Goal: Task Accomplishment & Management: Manage account settings

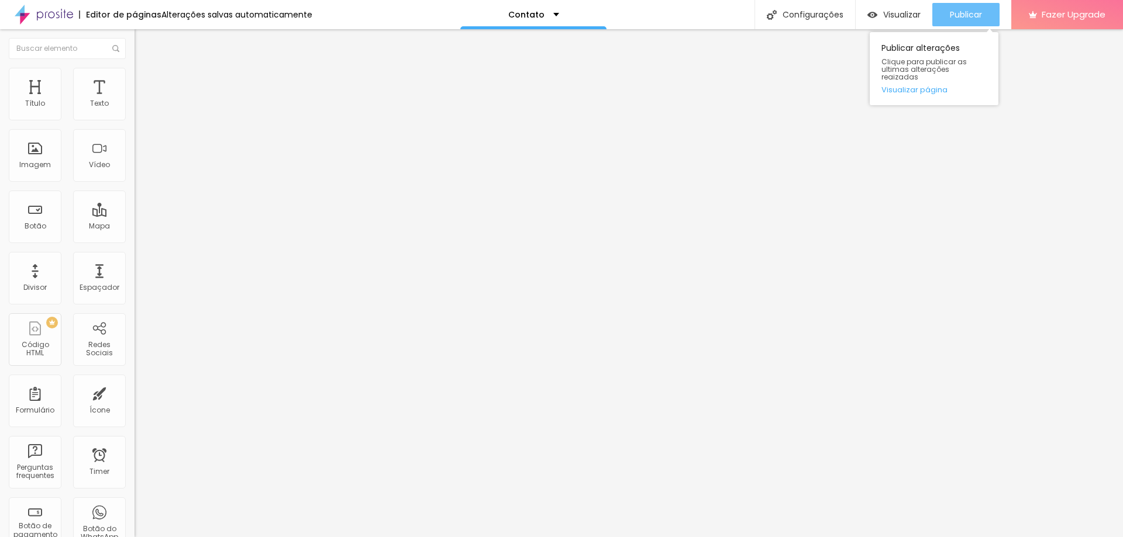
click at [978, 12] on span "Publicar" at bounding box center [966, 14] width 32 height 9
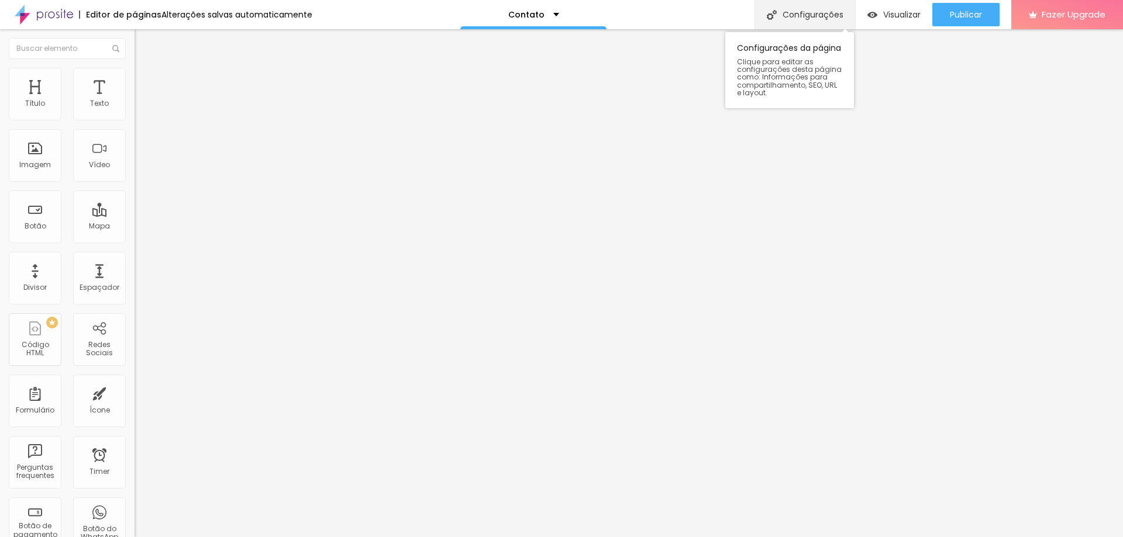
click at [794, 11] on div "Configurações" at bounding box center [804, 14] width 101 height 29
drag, startPoint x: 523, startPoint y: 138, endPoint x: 434, endPoint y: 143, distance: 89.0
type input "[PERSON_NAME] Fotografa"
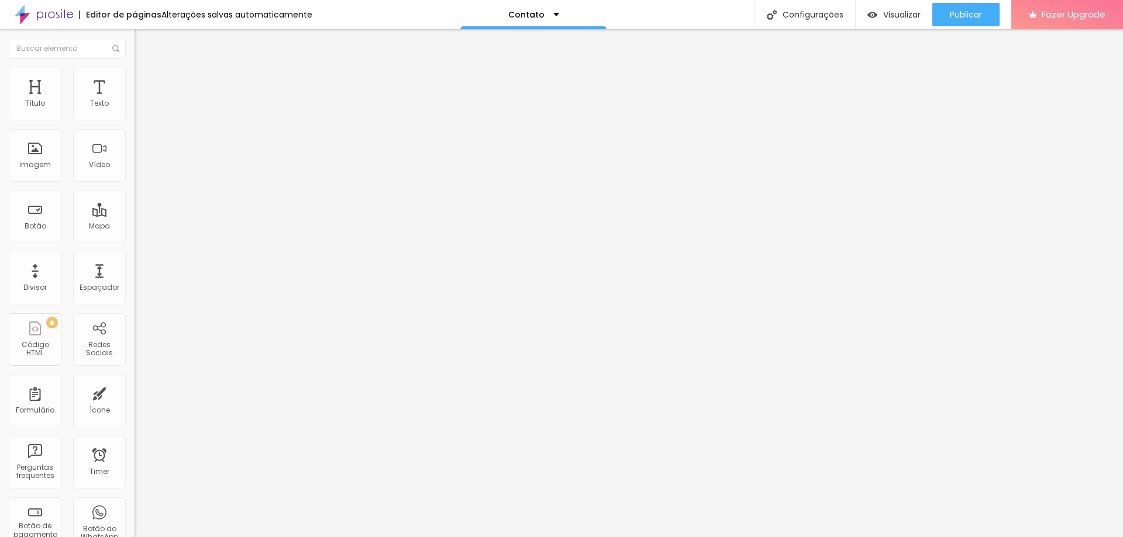
drag, startPoint x: 606, startPoint y: 211, endPoint x: 543, endPoint y: 245, distance: 72.0
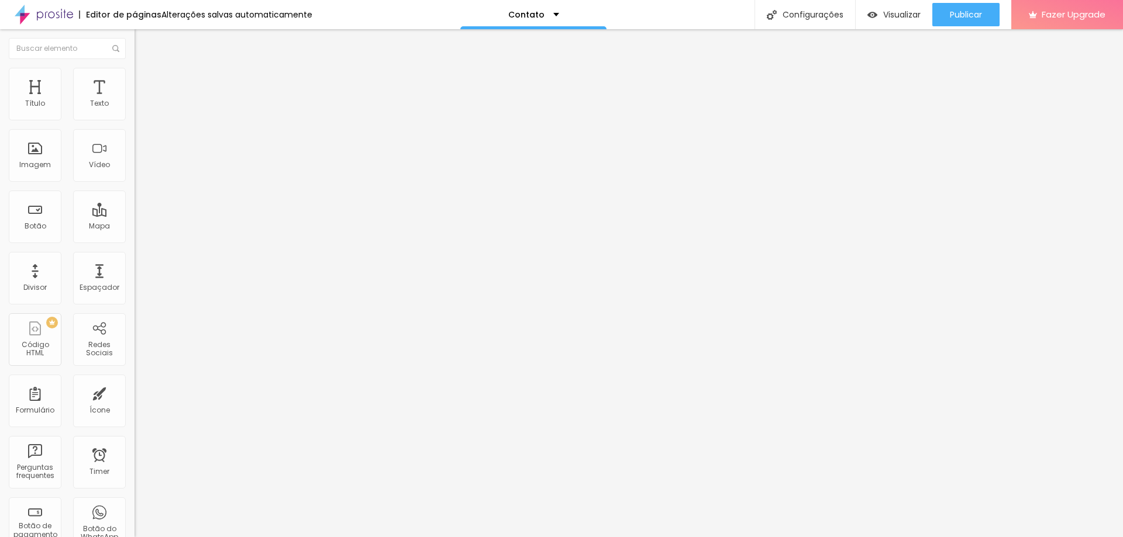
drag, startPoint x: 560, startPoint y: 197, endPoint x: 400, endPoint y: 201, distance: 159.7
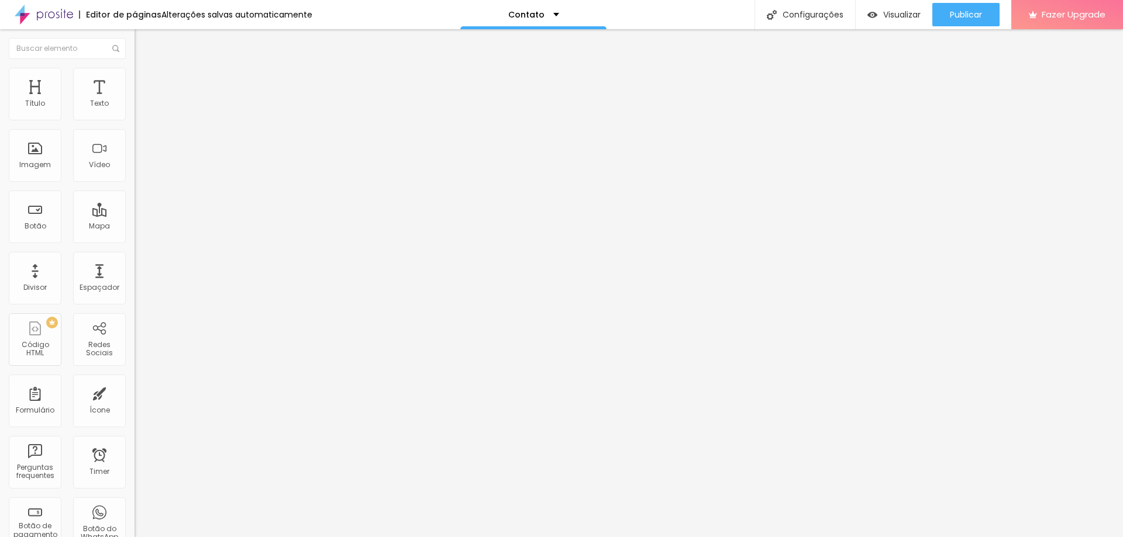
paste input "https://www.instagram.com/rafaelalima.fotografa/"
type input "/https://www.instagram.com/rafaelalima.fotografa/"
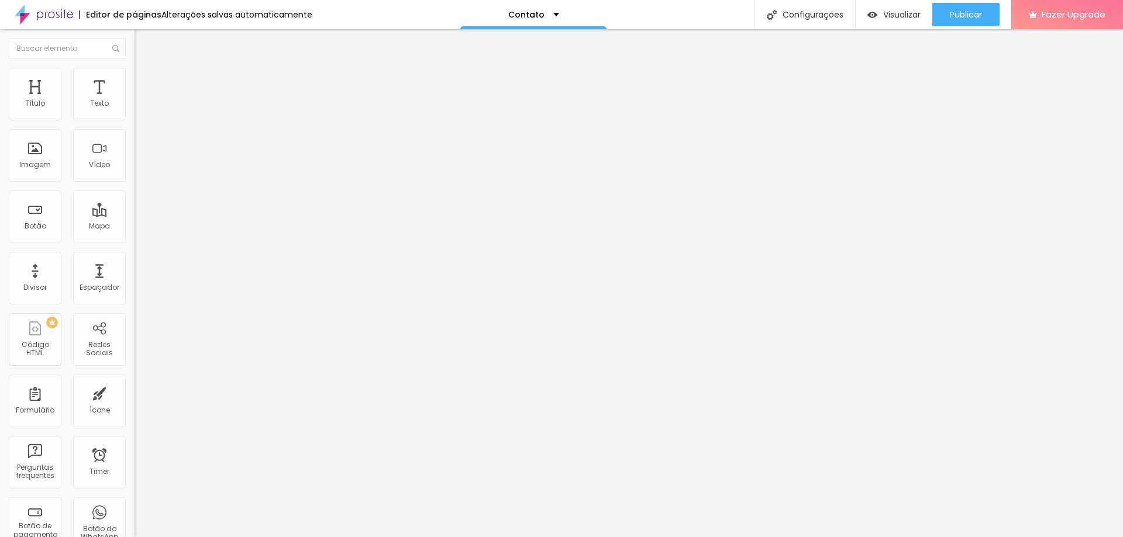
drag, startPoint x: 672, startPoint y: 330, endPoint x: 450, endPoint y: 344, distance: 222.1
type input "Sejam bem vindos a Rafaelalima.fotografa"
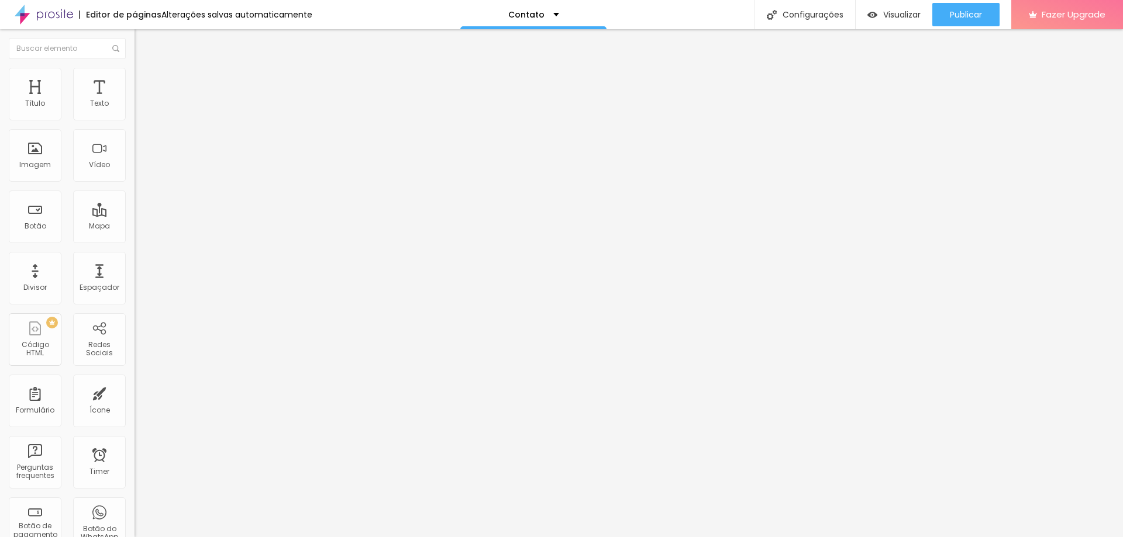
drag, startPoint x: 661, startPoint y: 391, endPoint x: 435, endPoint y: 405, distance: 226.7
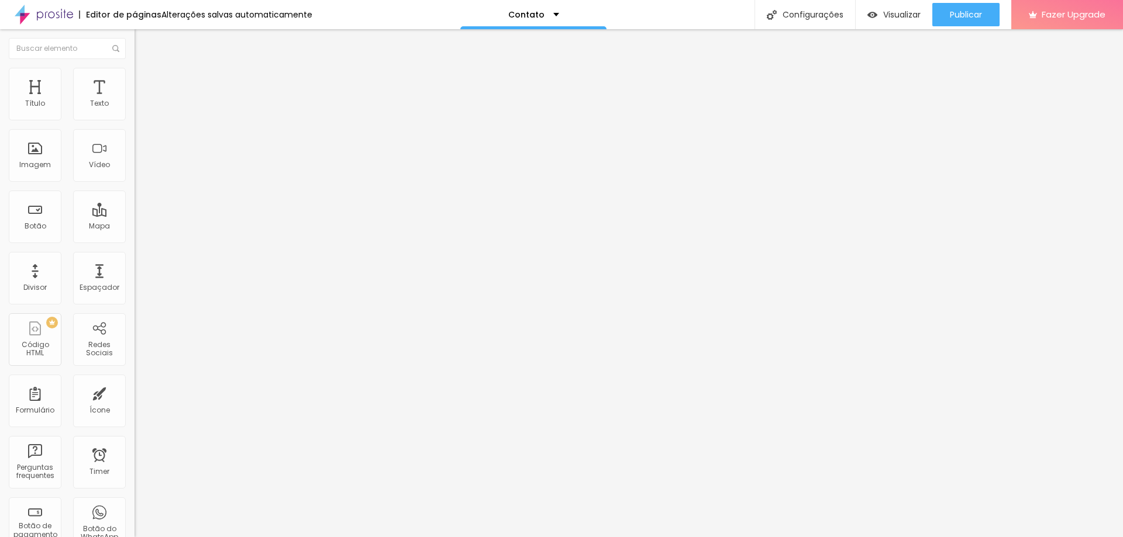
scroll to position [38, 0]
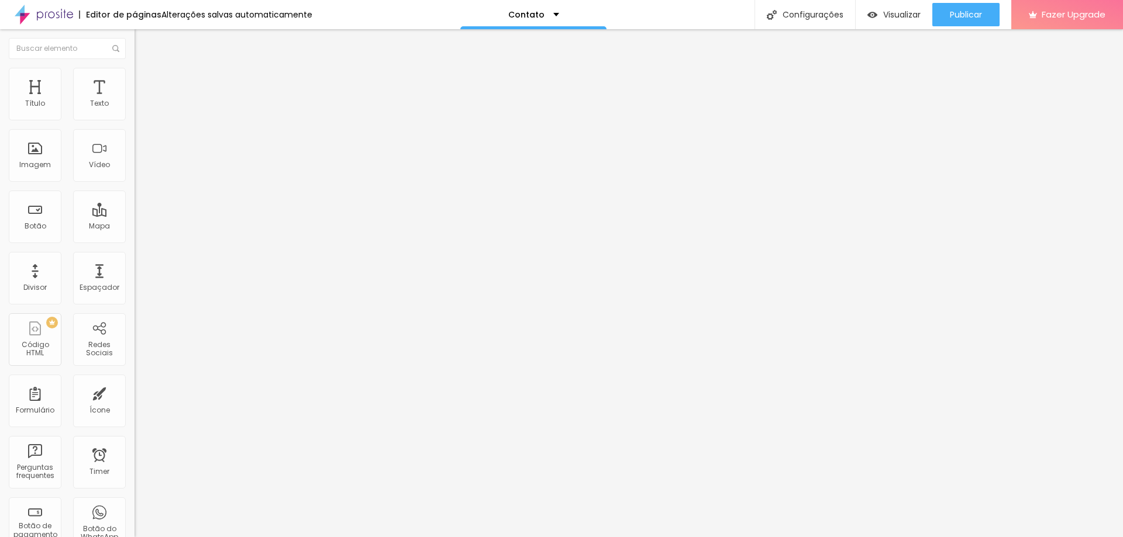
type textarea "Me chamo Rafaela Lima, sou profissional na área da fotografia a 6 anos e minha …"
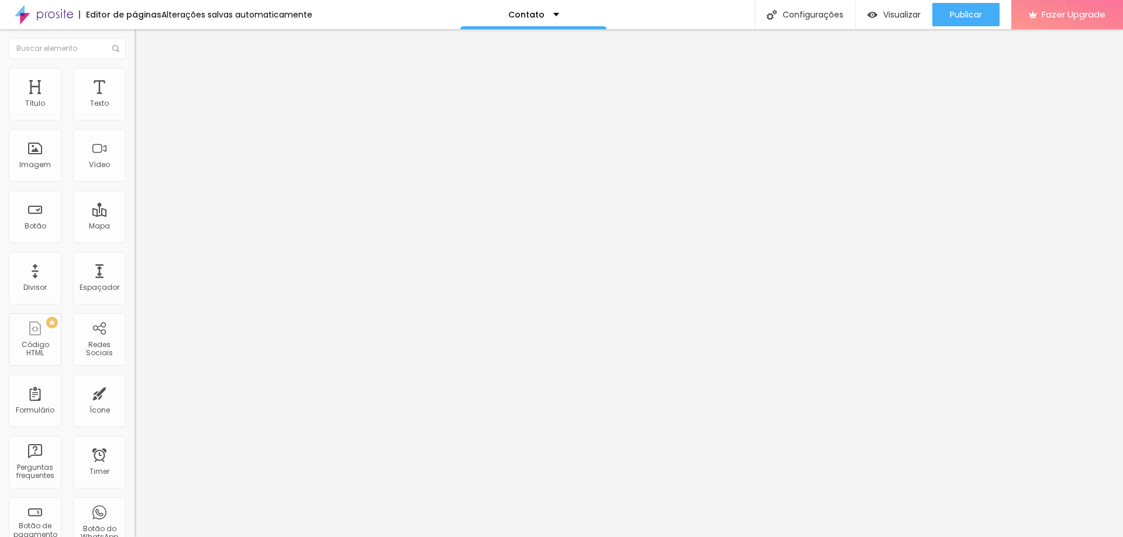
drag, startPoint x: 659, startPoint y: 232, endPoint x: 132, endPoint y: 196, distance: 527.6
drag, startPoint x: 592, startPoint y: 167, endPoint x: 558, endPoint y: 232, distance: 73.8
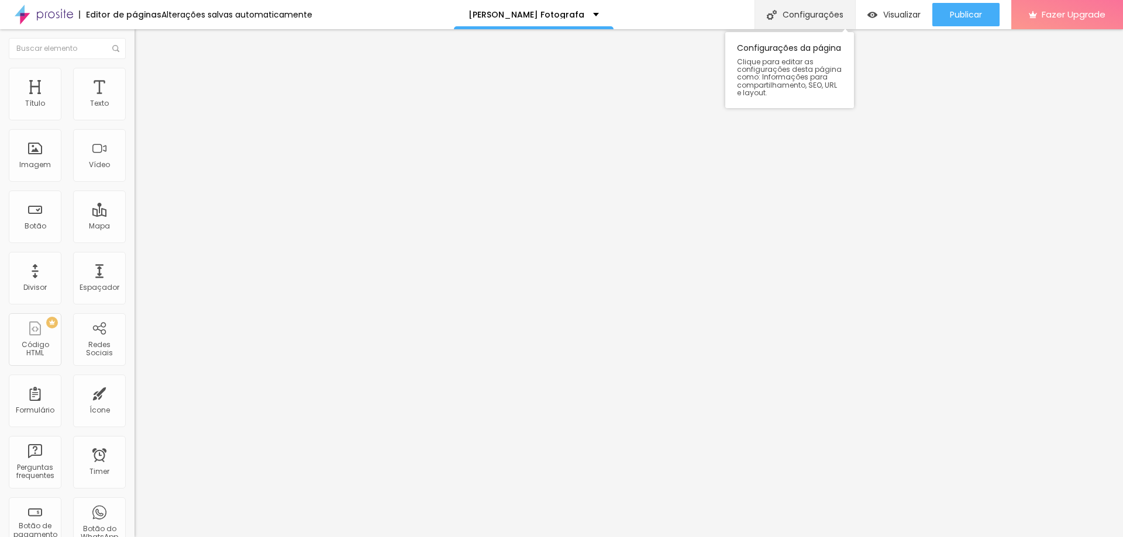
click at [790, 13] on div "Configurações" at bounding box center [804, 14] width 101 height 29
click at [145, 81] on span "Estilo" at bounding box center [154, 76] width 18 height 10
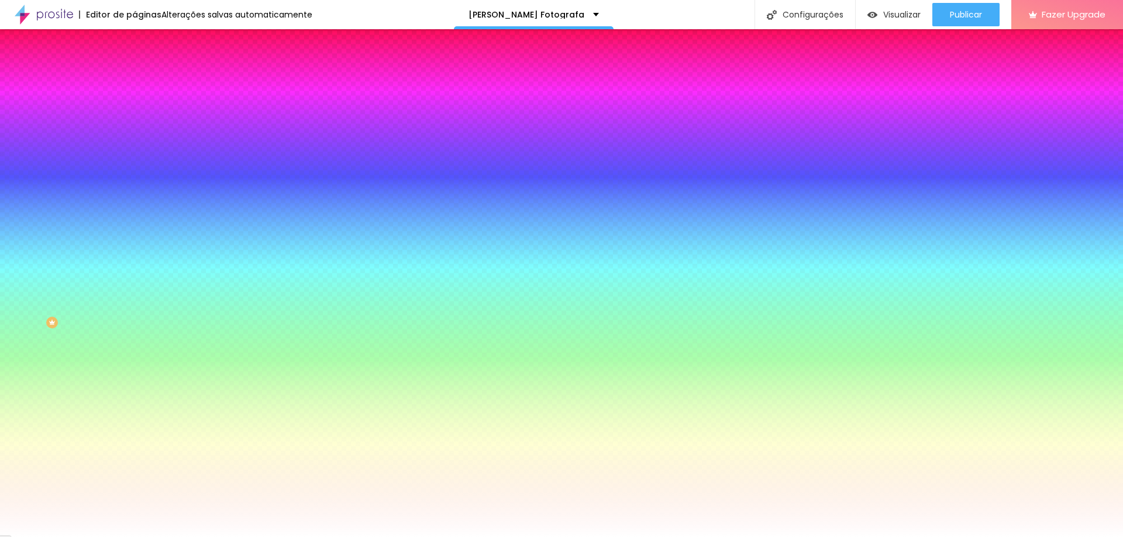
click at [135, 171] on input "#FFFFFF" at bounding box center [205, 165] width 140 height 12
click at [135, 159] on div at bounding box center [202, 159] width 135 height 0
click at [29, 301] on div at bounding box center [561, 268] width 1123 height 537
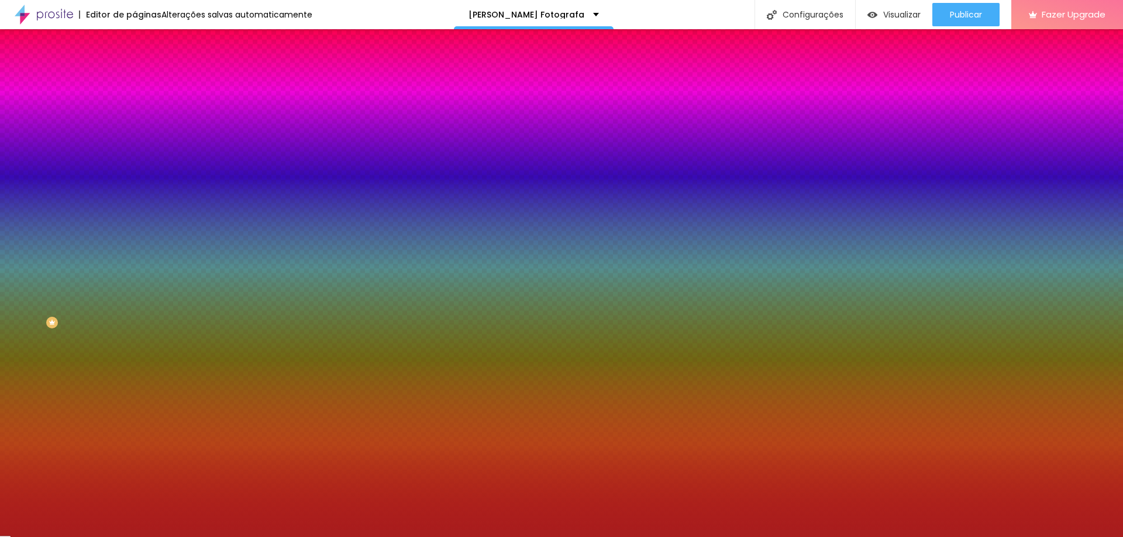
drag, startPoint x: 32, startPoint y: 309, endPoint x: 79, endPoint y: 258, distance: 69.6
click at [78, 258] on div at bounding box center [561, 268] width 1123 height 537
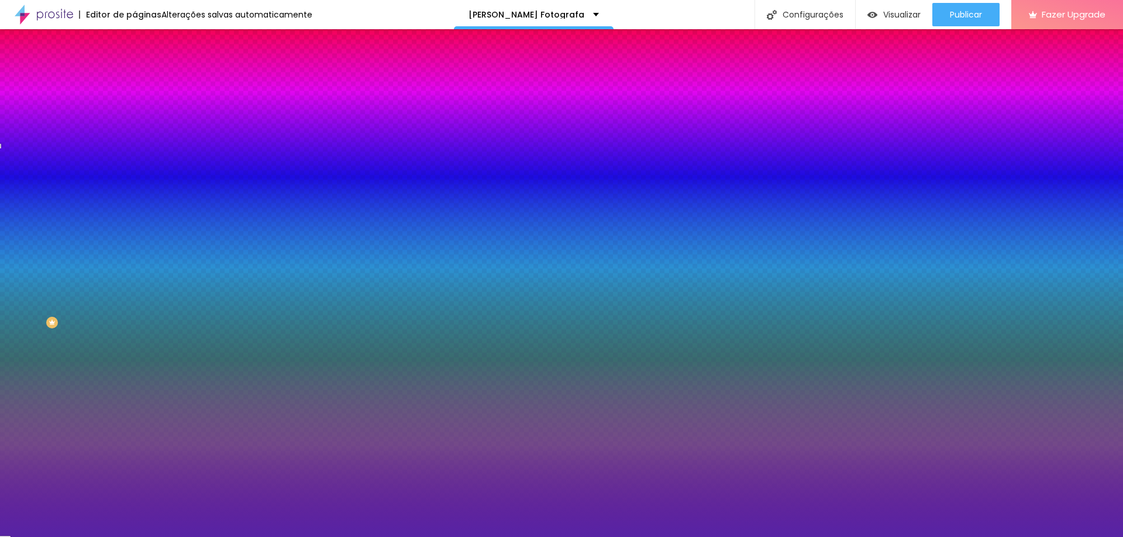
drag, startPoint x: 98, startPoint y: 256, endPoint x: 114, endPoint y: 250, distance: 17.4
click at [135, 171] on div at bounding box center [202, 171] width 135 height 0
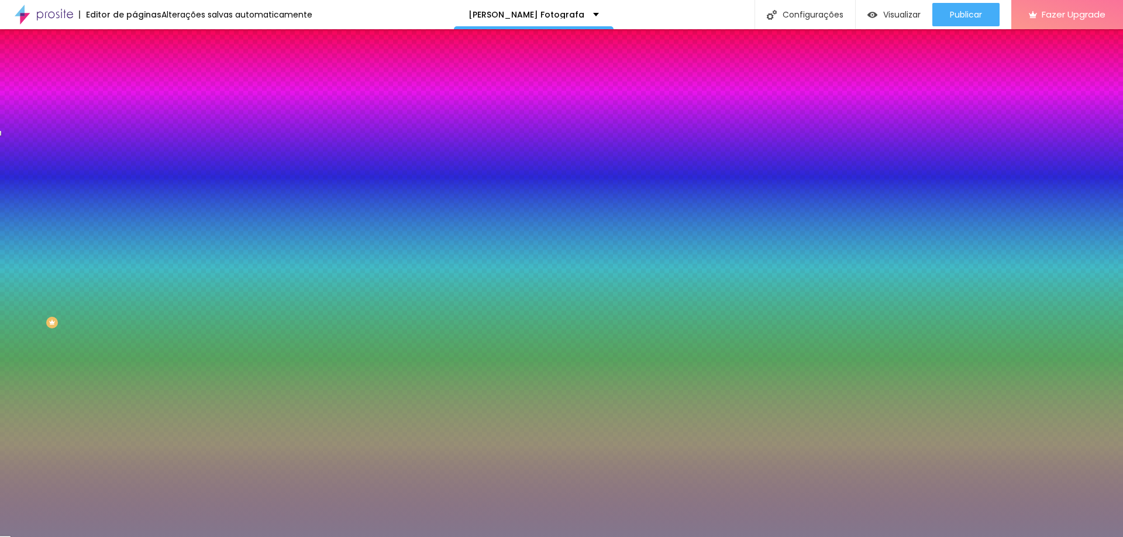
drag, startPoint x: 79, startPoint y: 253, endPoint x: 30, endPoint y: 266, distance: 50.2
click at [30, 266] on div at bounding box center [561, 268] width 1123 height 537
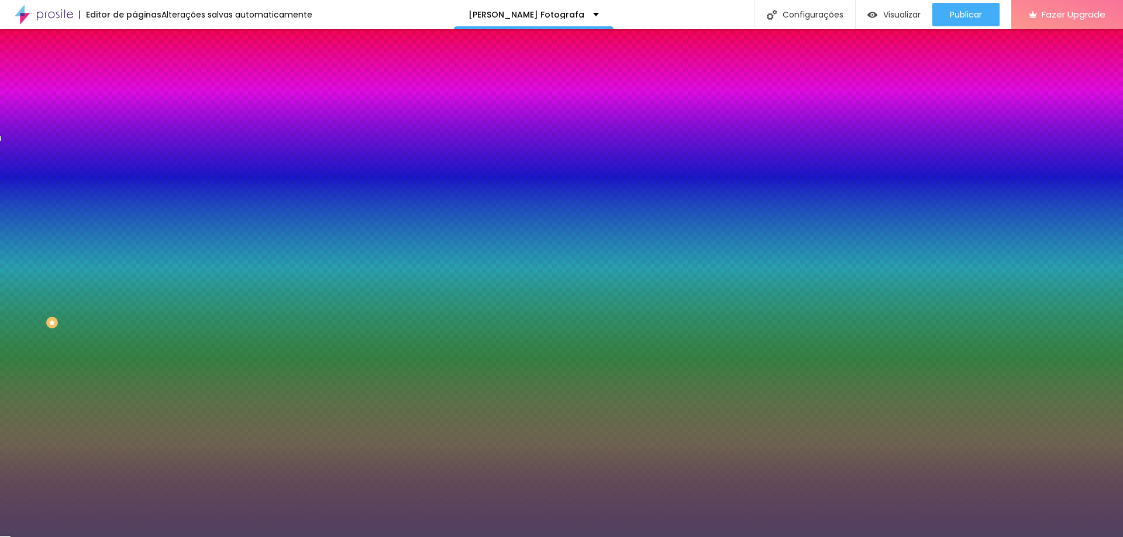
click at [358, 332] on div at bounding box center [359, 333] width 2 height 2
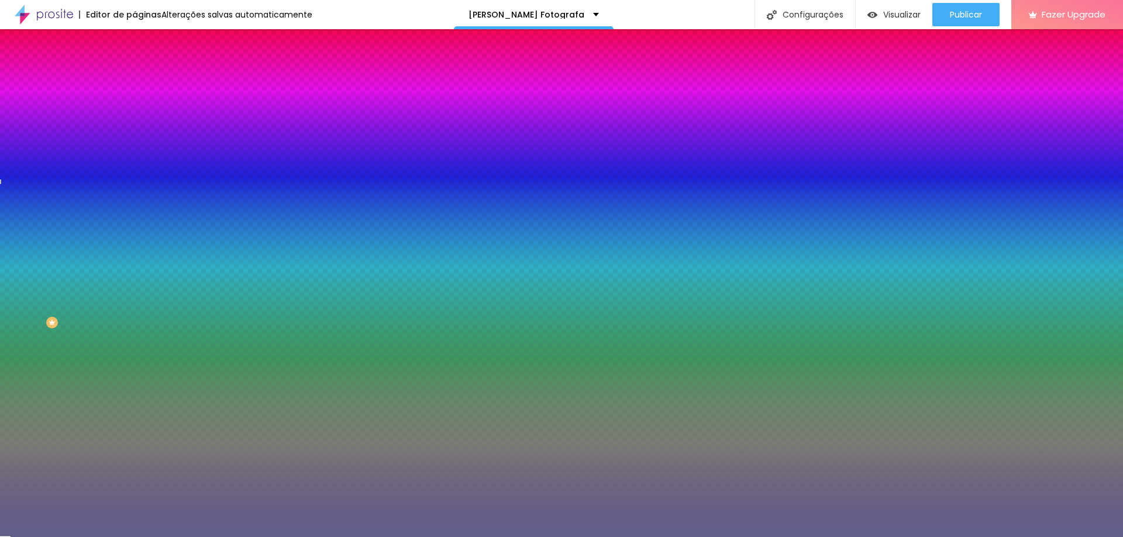
drag, startPoint x: 43, startPoint y: 279, endPoint x: 42, endPoint y: 266, distance: 13.5
click at [42, 266] on div at bounding box center [561, 268] width 1123 height 537
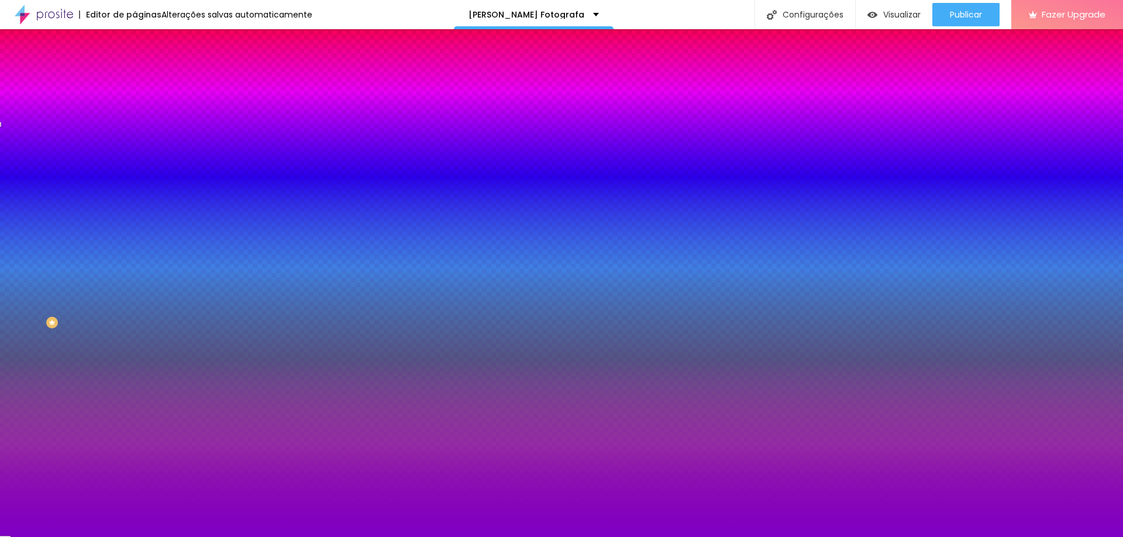
drag, startPoint x: 101, startPoint y: 255, endPoint x: 101, endPoint y: 247, distance: 8.2
click at [101, 247] on div at bounding box center [561, 268] width 1123 height 537
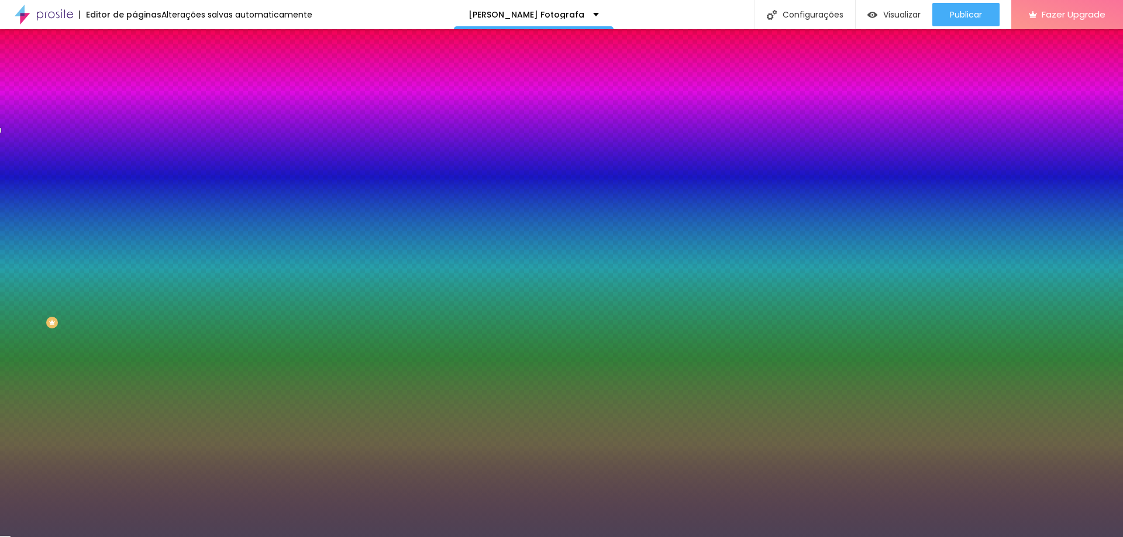
type input "#483D50"
drag, startPoint x: 92, startPoint y: 243, endPoint x: 36, endPoint y: 288, distance: 71.5
click at [36, 288] on div at bounding box center [561, 268] width 1123 height 537
click at [145, 82] on span "Avançado" at bounding box center [164, 87] width 39 height 10
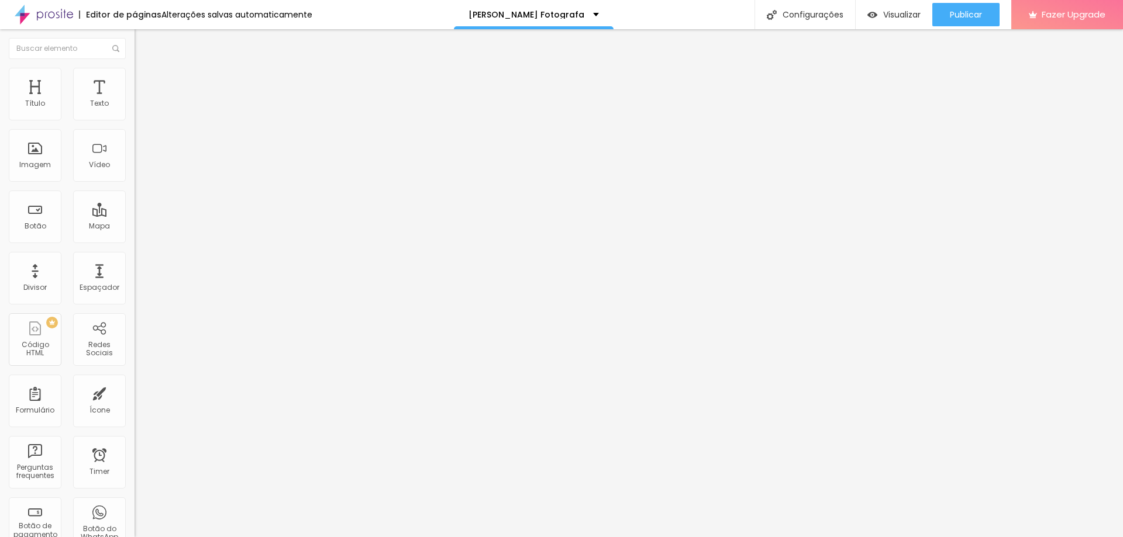
type input "5"
type input "10"
type input "15"
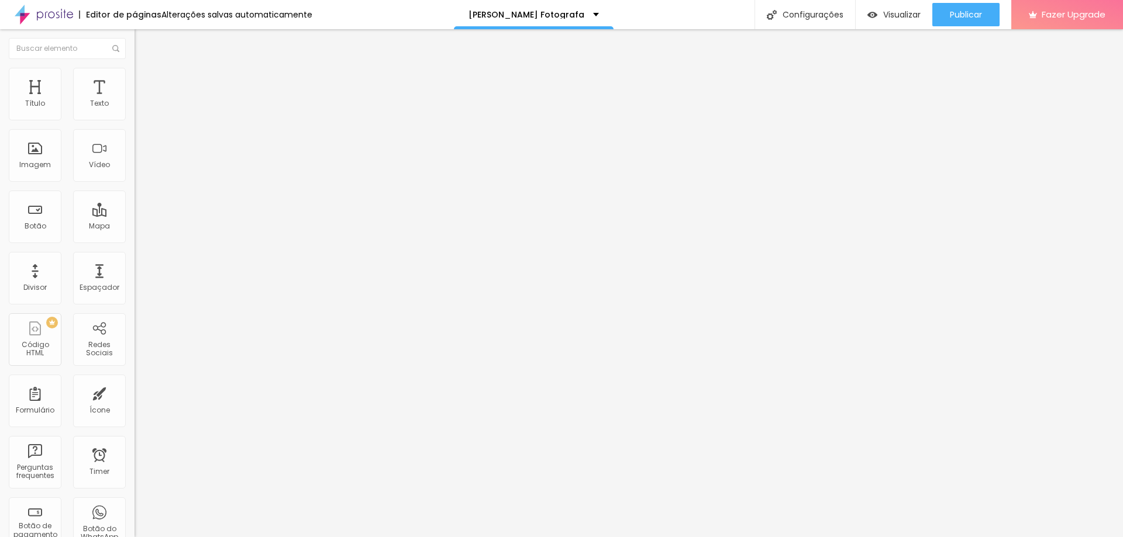
type input "15"
type input "20"
type input "30"
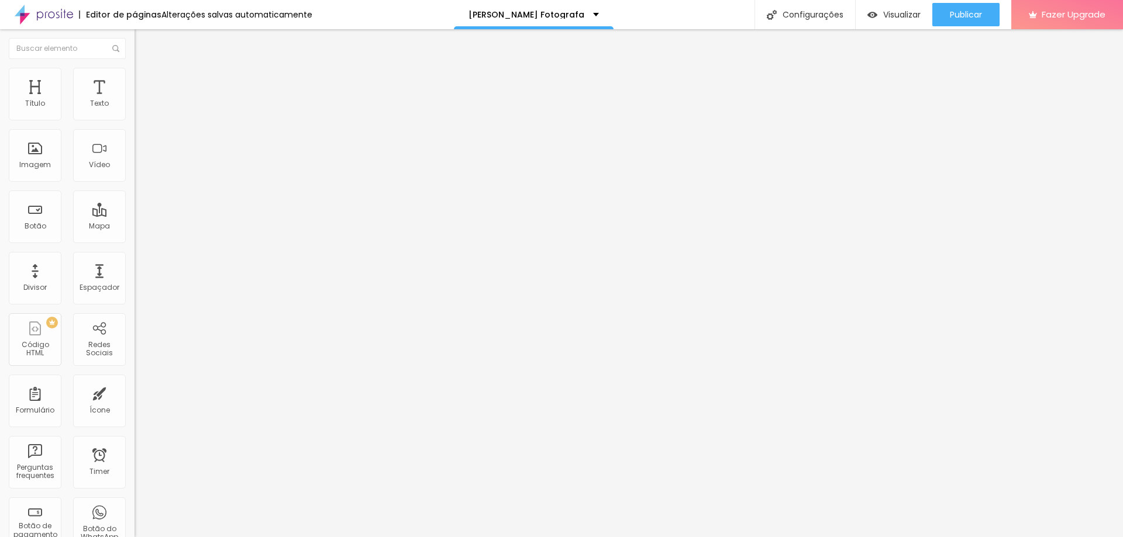
type input "25"
type input "20"
type input "15"
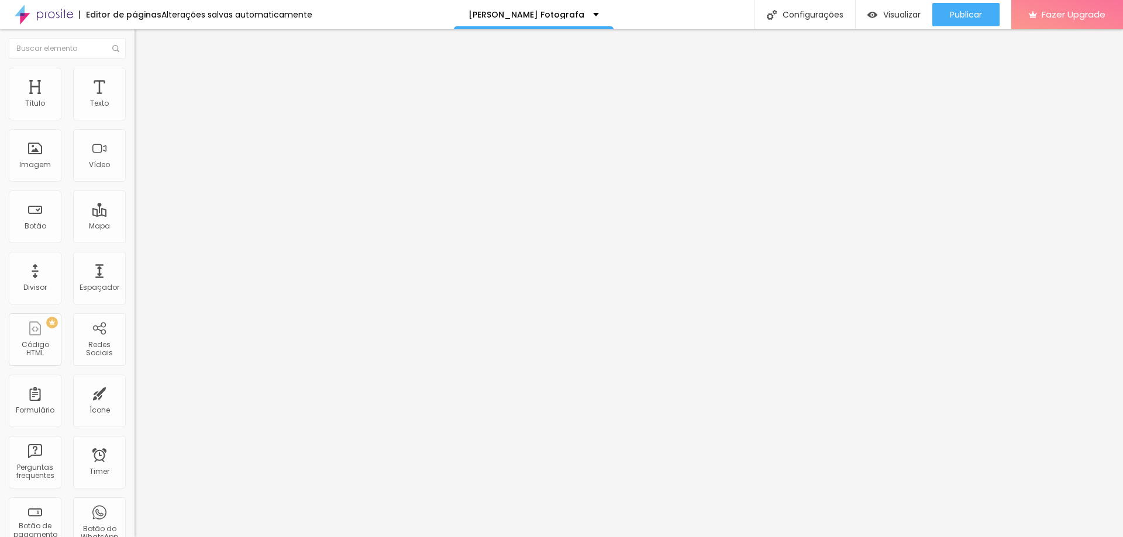
type input "15"
type input "10"
type input "5"
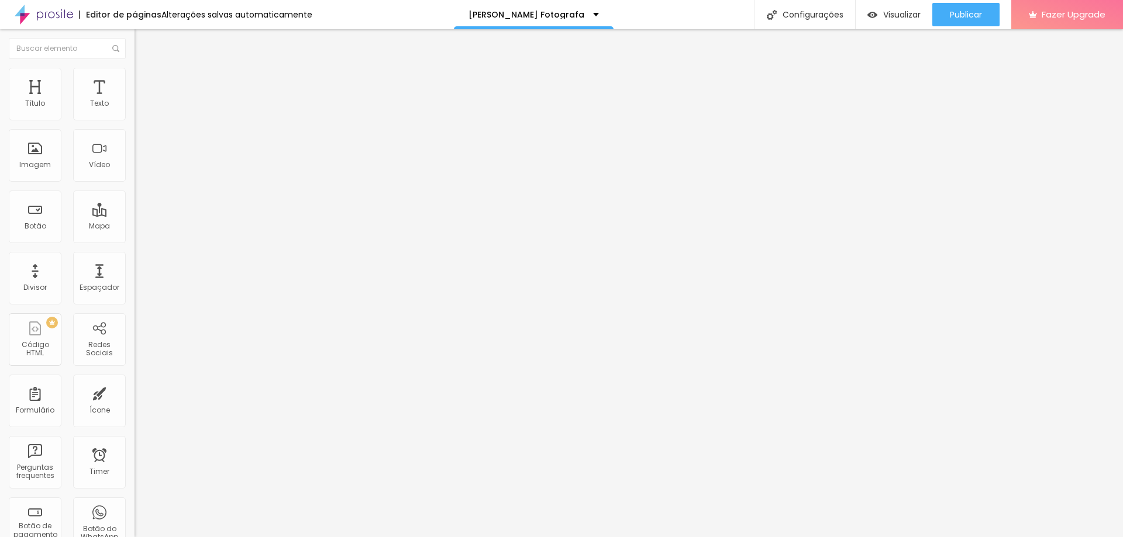
type input "0"
type input "30"
type input "15"
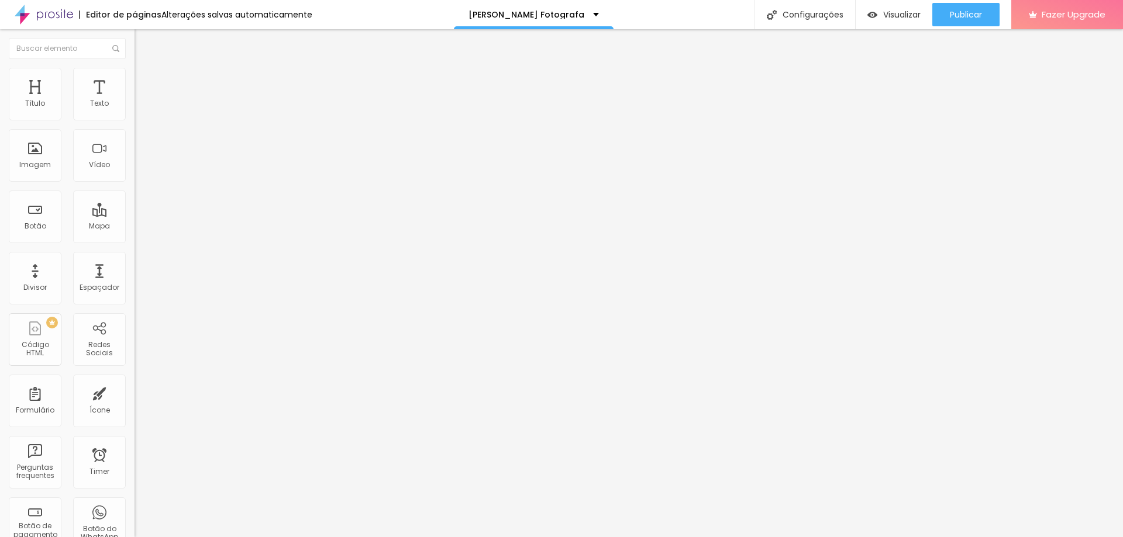
type input "15"
type input "10"
type input "5"
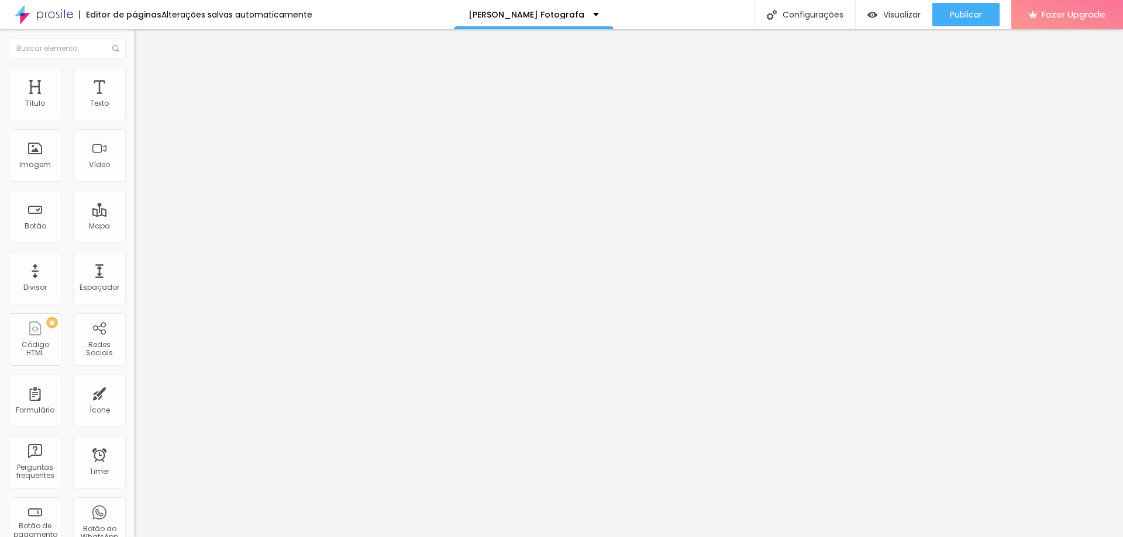
type input "0"
type input "30"
type input "15"
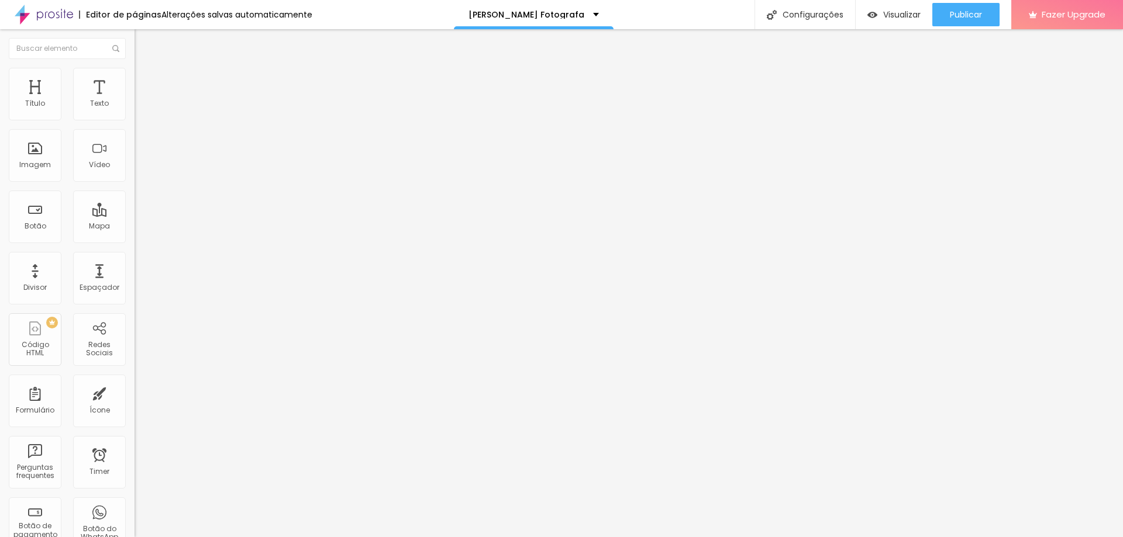
type input "15"
type input "10"
type input "30"
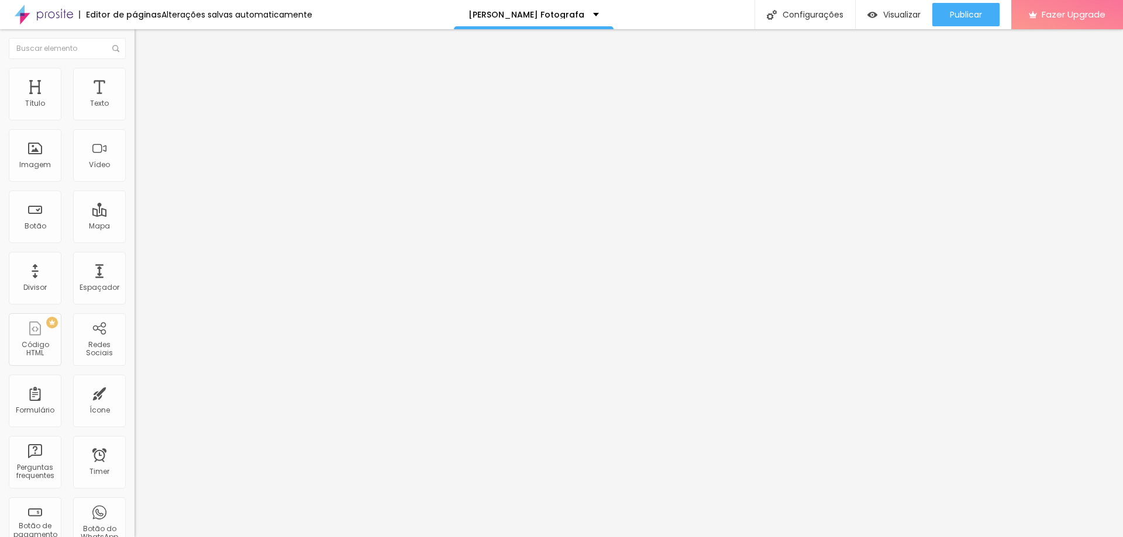
type input "20"
type input "15"
drag, startPoint x: 30, startPoint y: 114, endPoint x: 60, endPoint y: 147, distance: 44.3
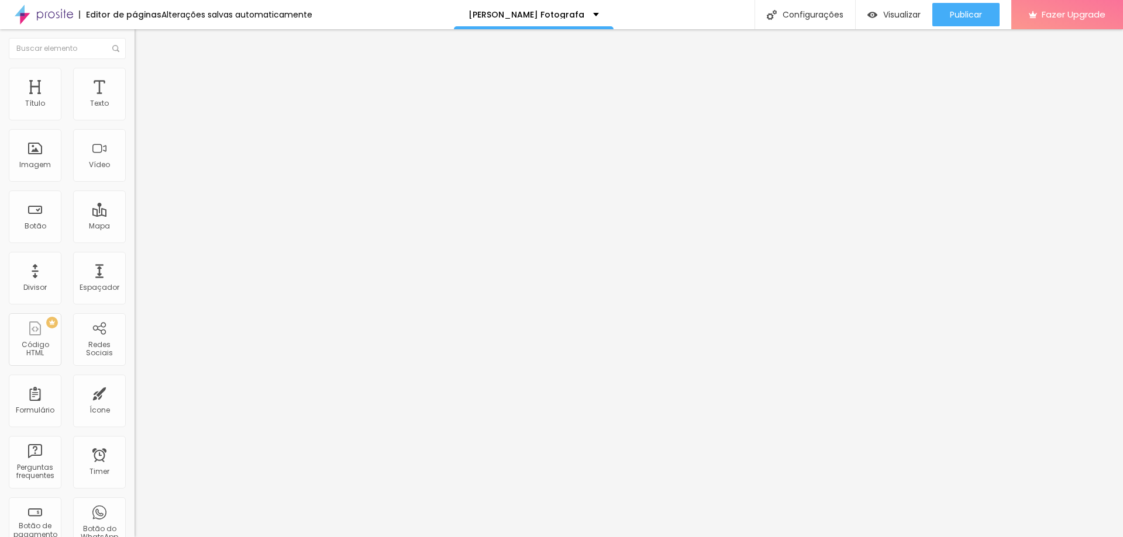
type input "15"
click at [135, 227] on input "range" at bounding box center [172, 231] width 75 height 9
type input "202"
type input "350"
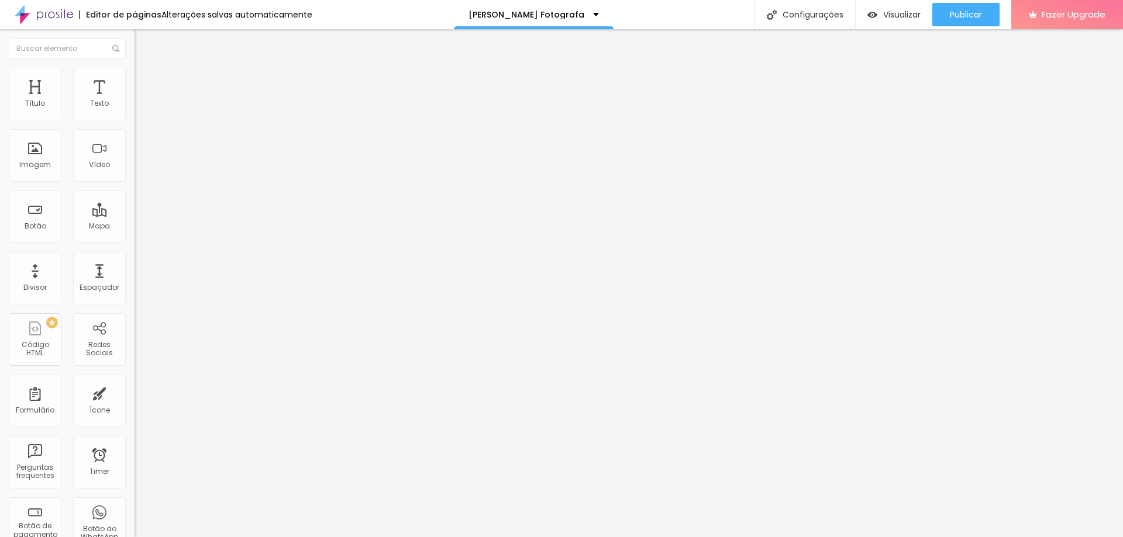
type input "350"
type input "376"
type input "408"
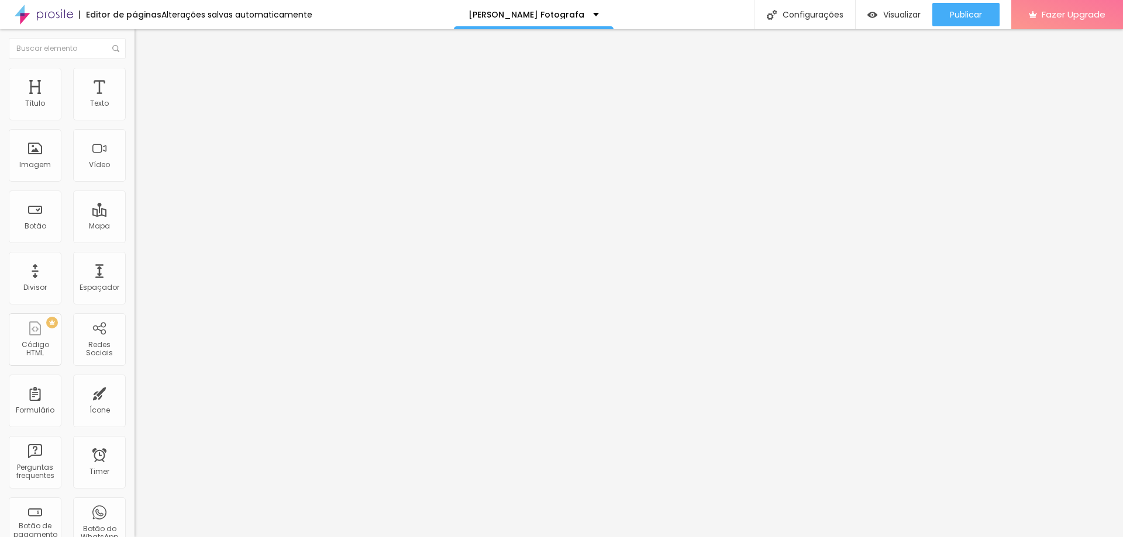
type input "424"
type input "434"
type input "450"
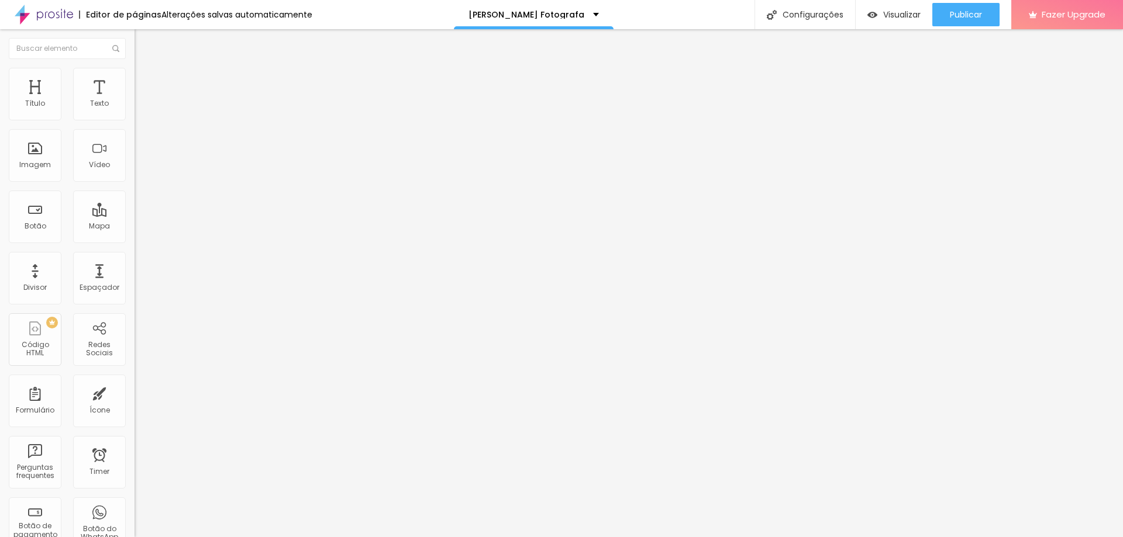
type input "450"
type input "455"
type input "461"
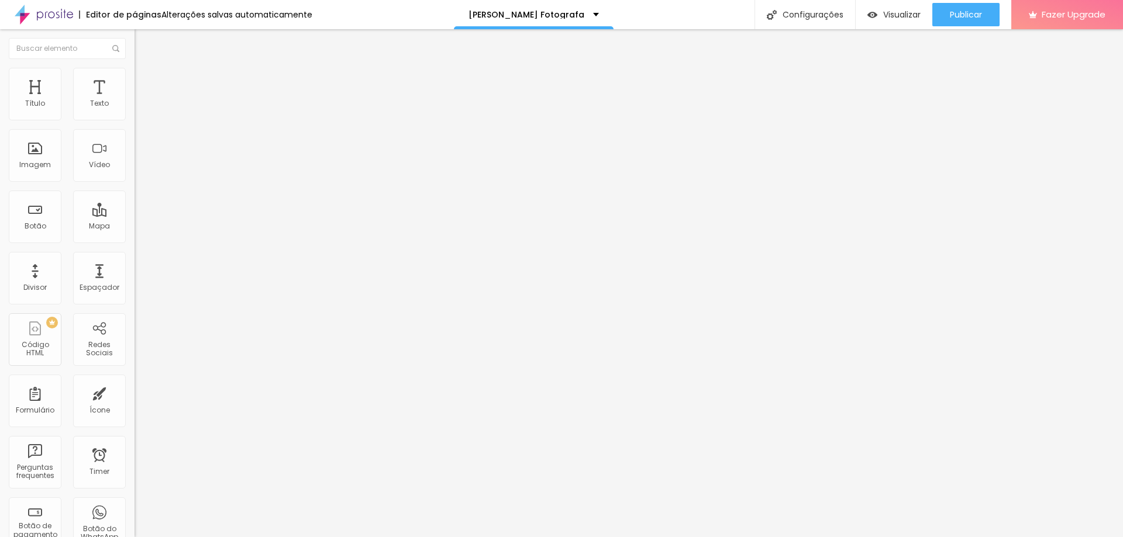
type input "292"
type input "250"
type input "223"
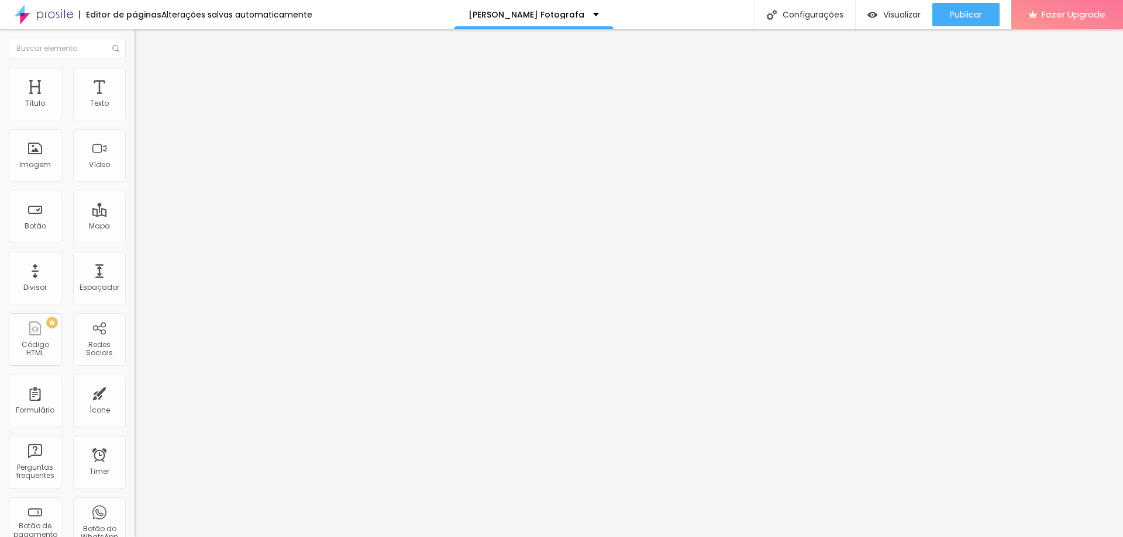
type input "223"
type input "197"
type input "165"
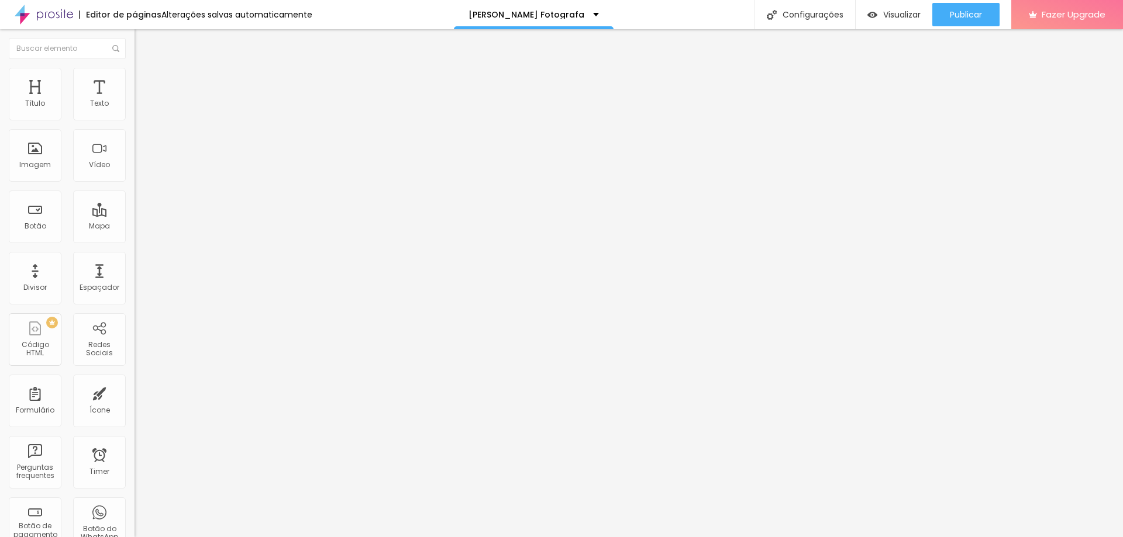
type input "129"
type input "60"
type input "7"
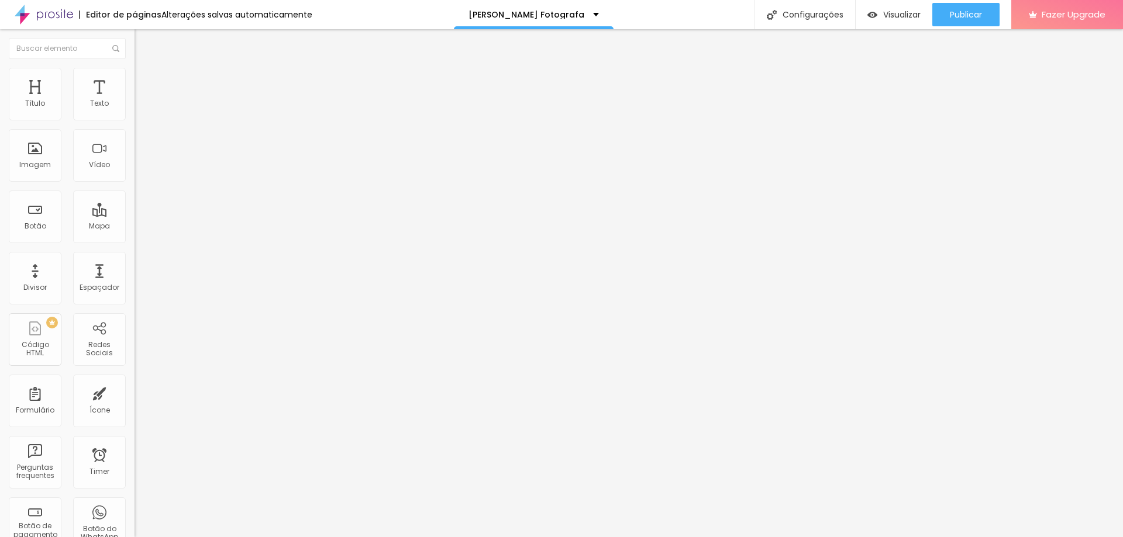
type input "7"
type input "0"
type input "7"
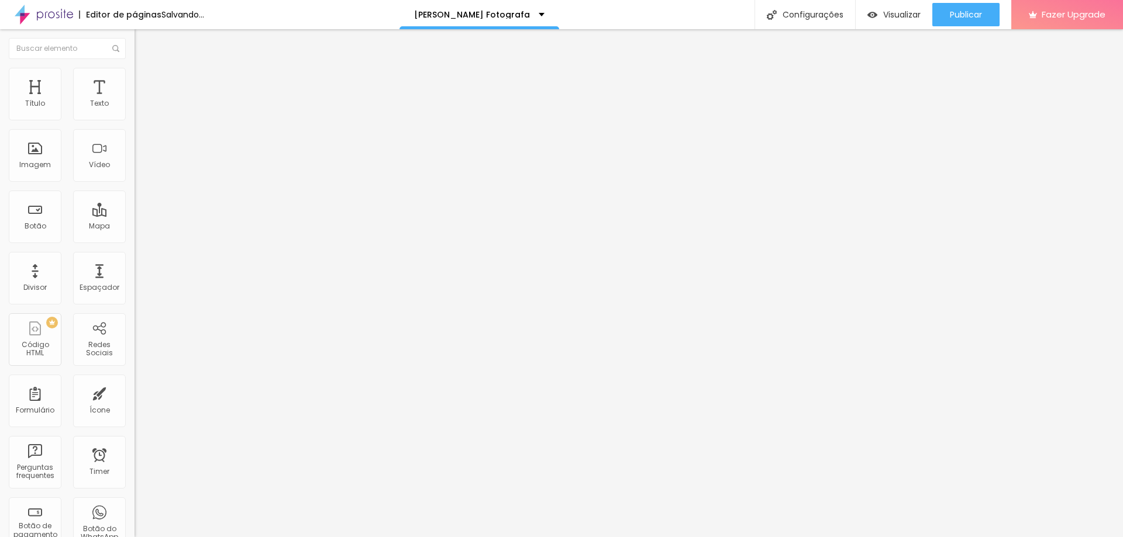
type input "65"
type input "113"
type input "118"
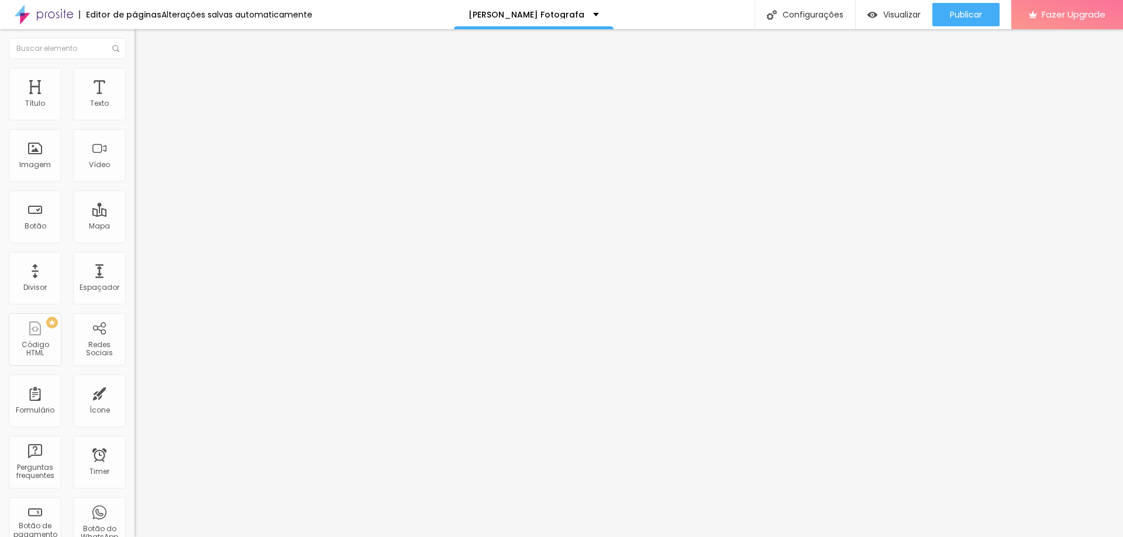
type input "118"
type input "123"
type input "134"
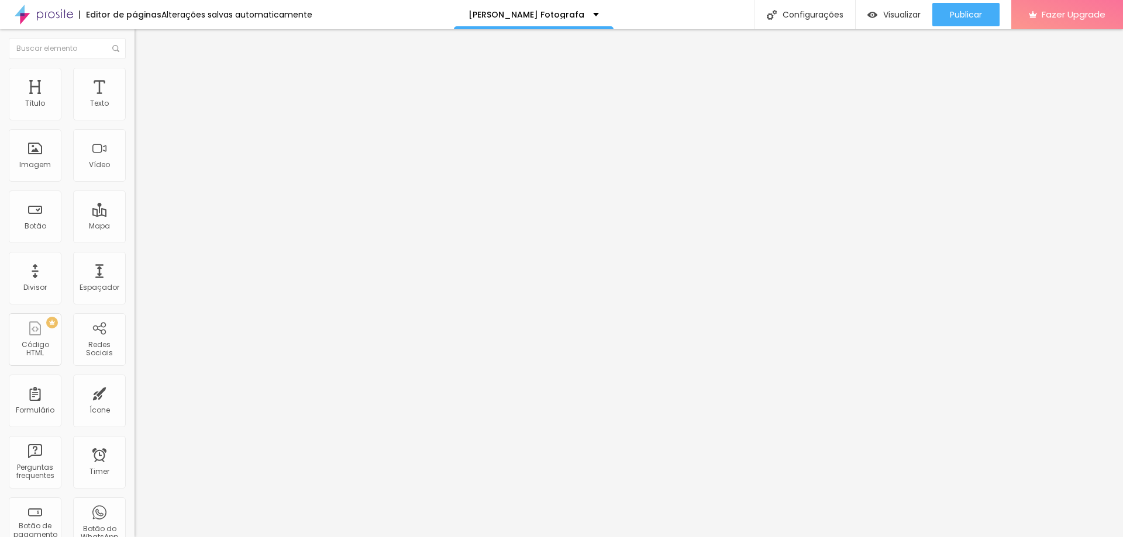
type input "139"
type input "144"
type input "155"
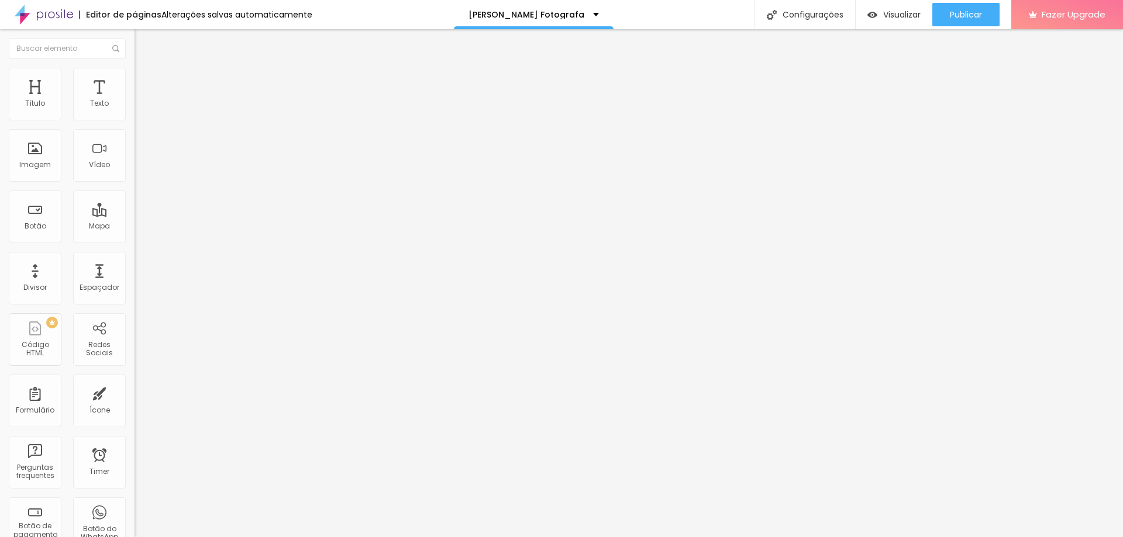
type input "155"
type input "160"
type input "181"
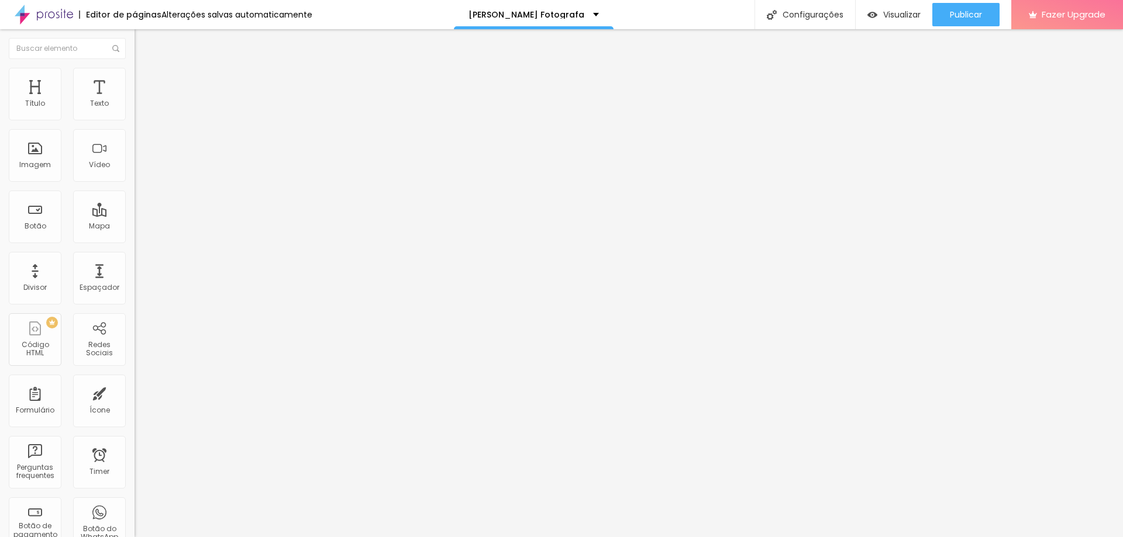
type input "213"
type input "245"
type input "318"
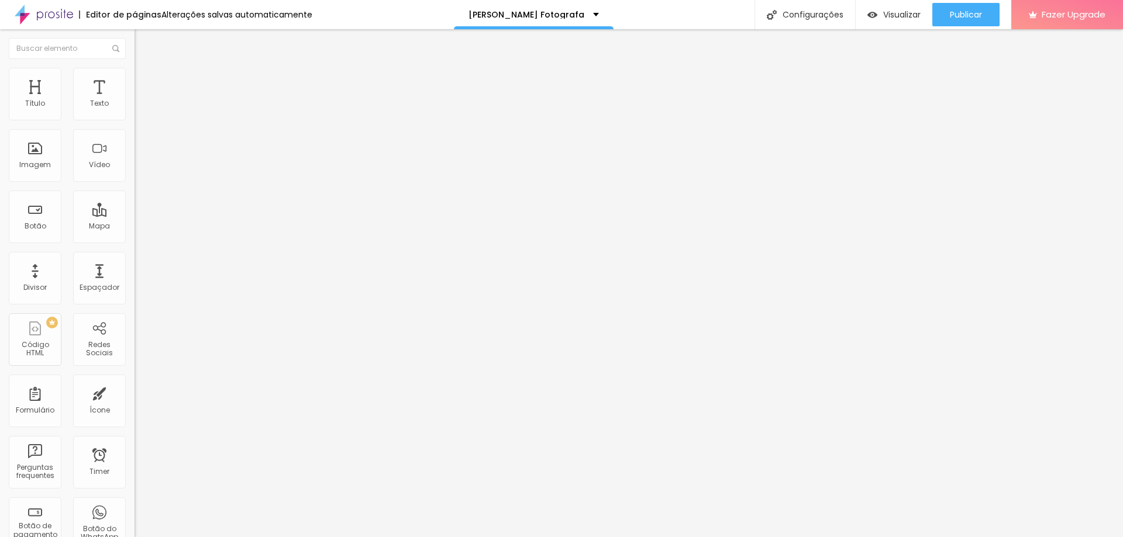
type input "318"
type input "382"
type input "450"
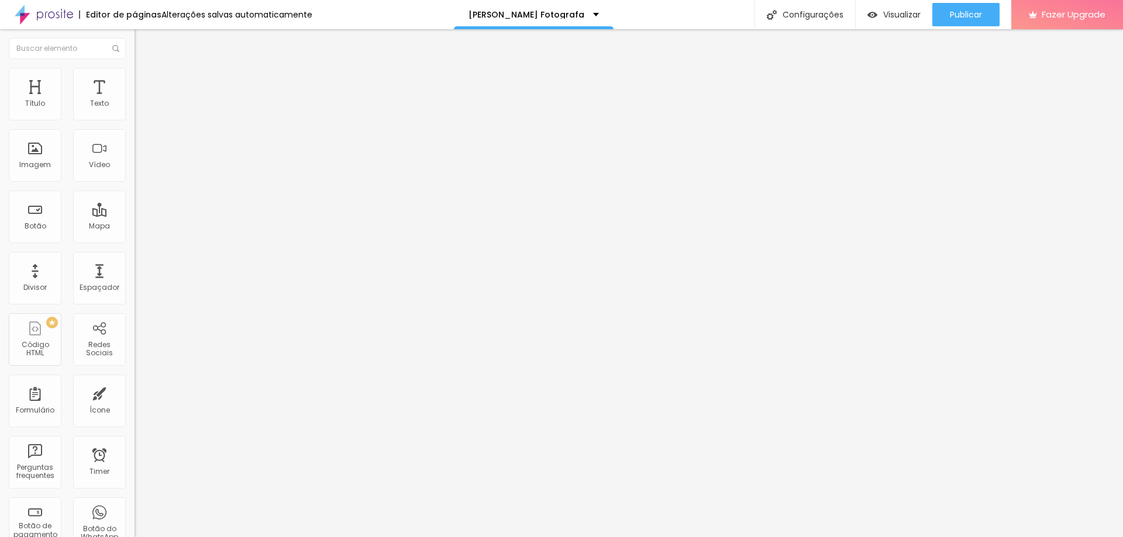
type input "471"
type input "500"
type input "476"
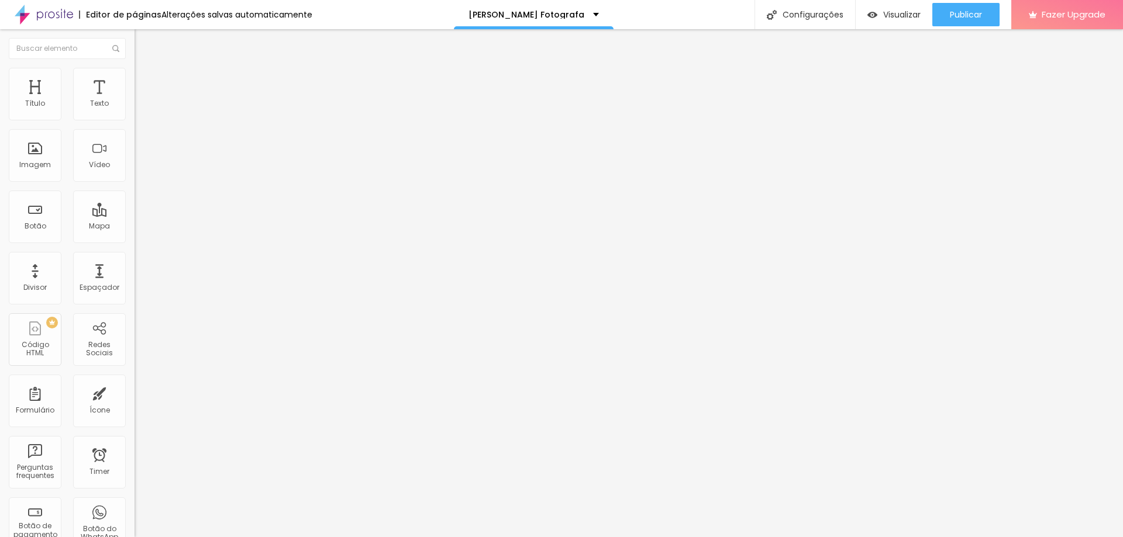
type input "476"
type input "324"
type input "318"
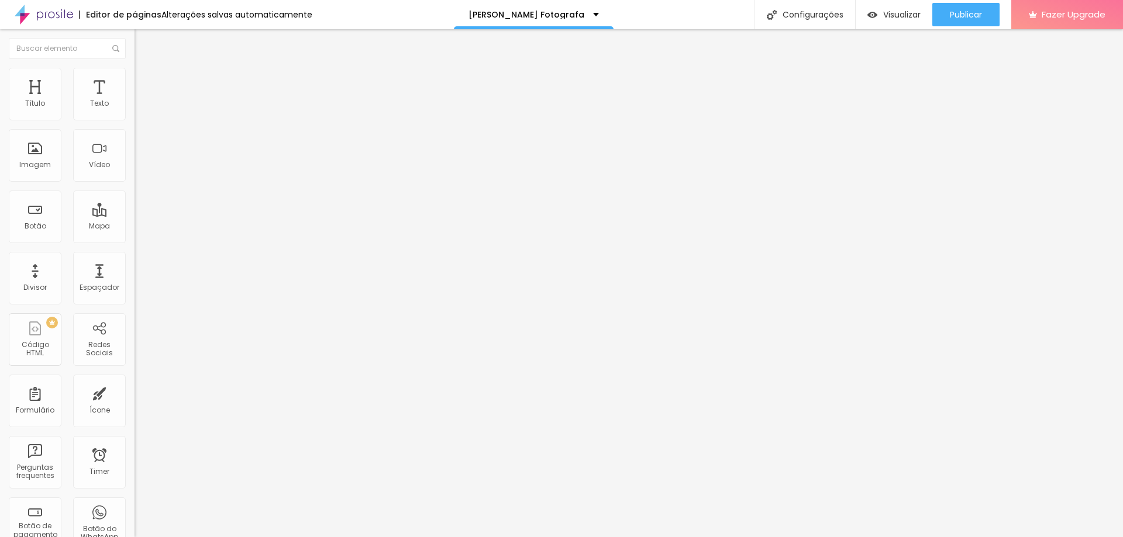
type input "313"
type input "308"
type input "297"
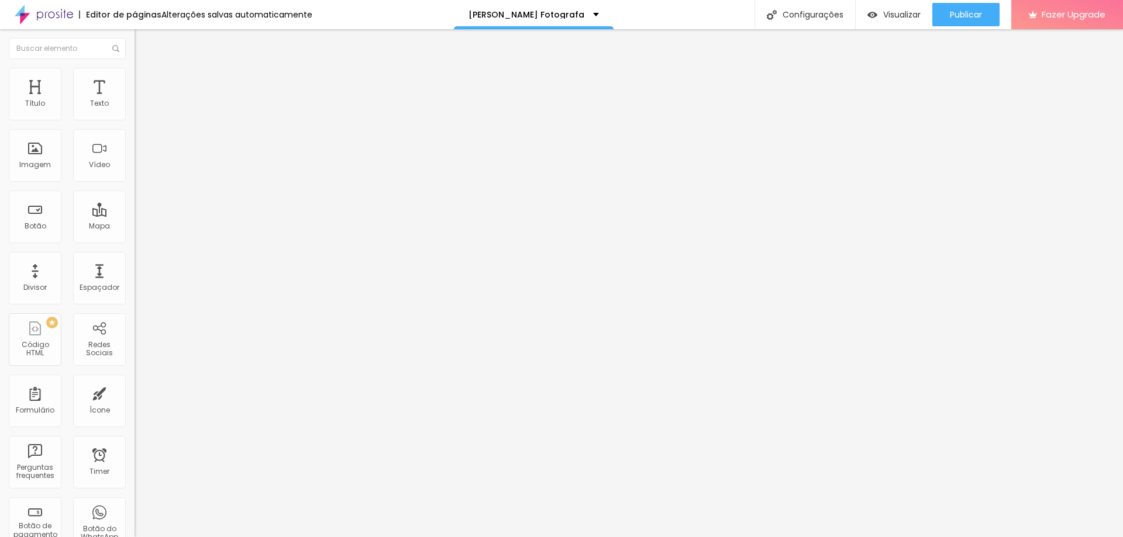
type input "297"
type input "276"
type input "266"
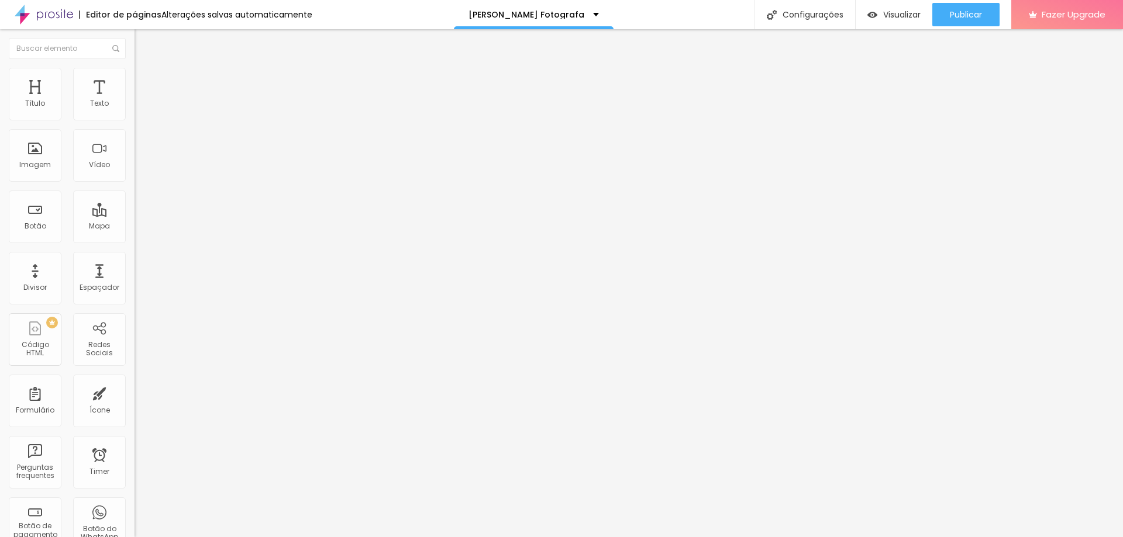
type input "260"
type input "245"
type input "139"
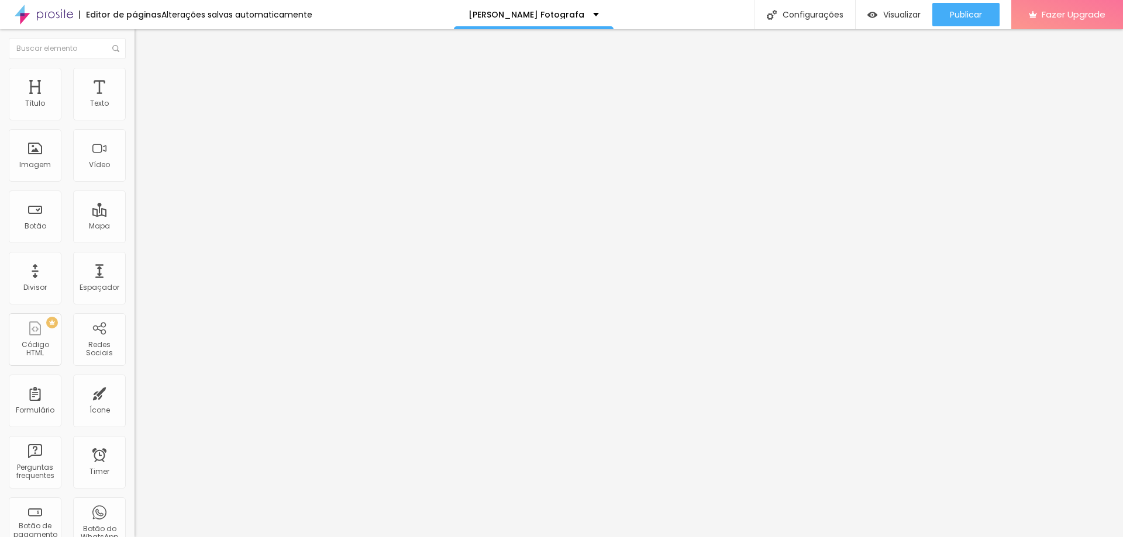
type input "139"
type input "123"
type input "113"
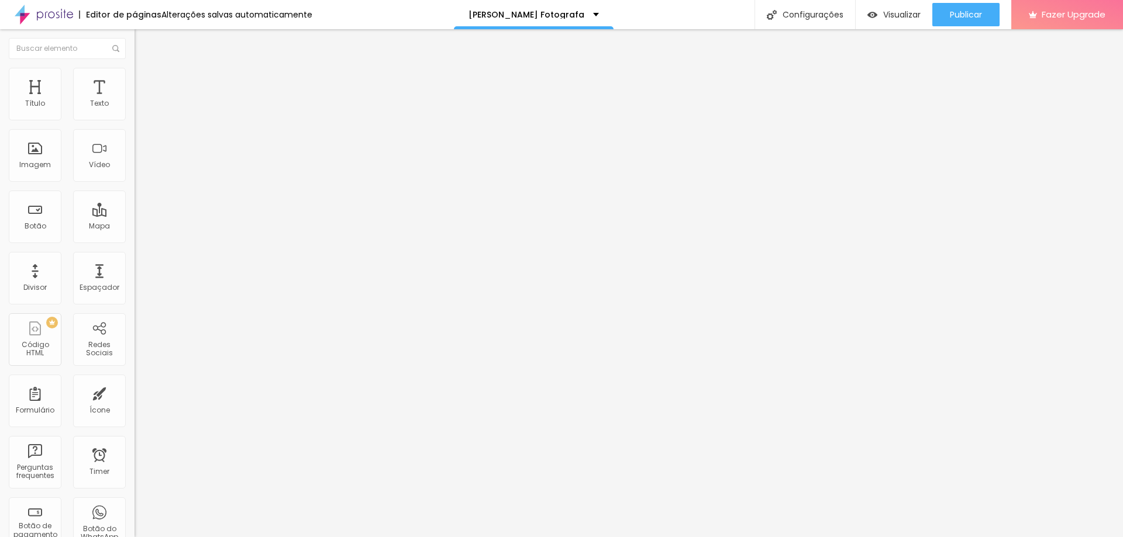
type input "92"
type input "65"
type input "44"
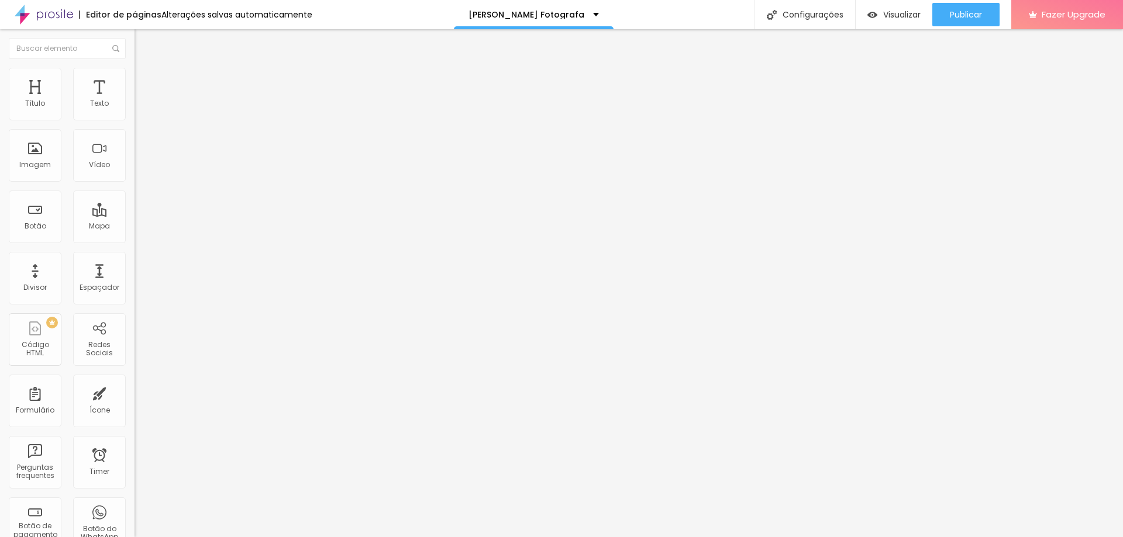
type input "44"
type input "28"
type input "23"
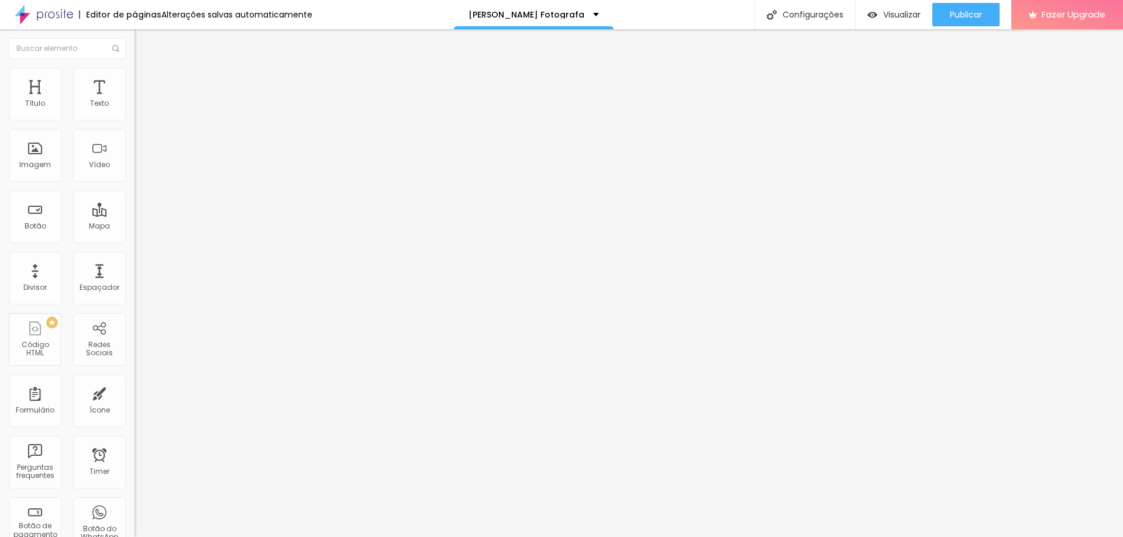
type input "55"
type input "65"
type input "71"
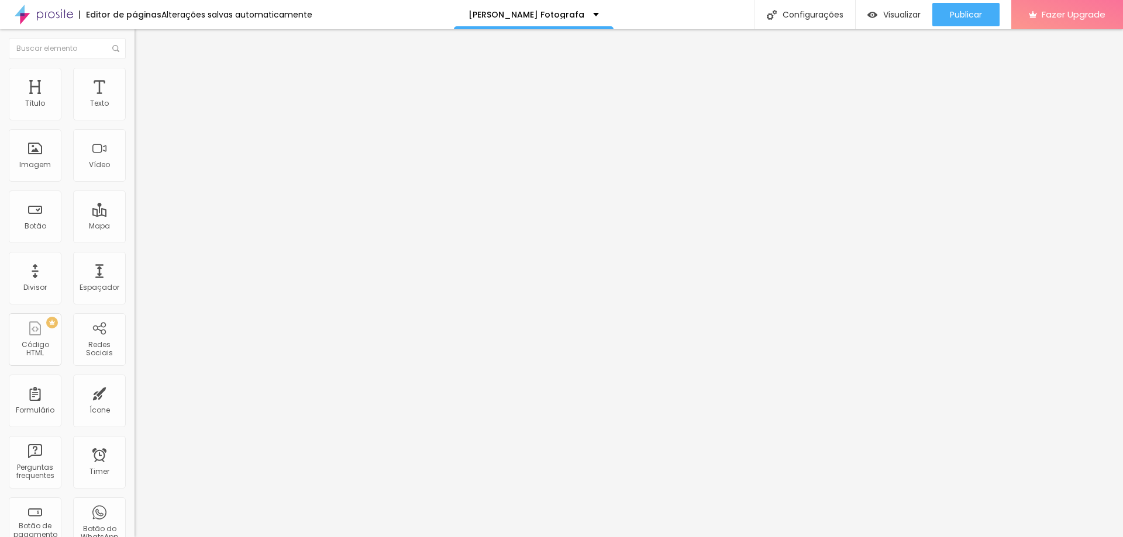
type input "71"
type input "81"
type input "86"
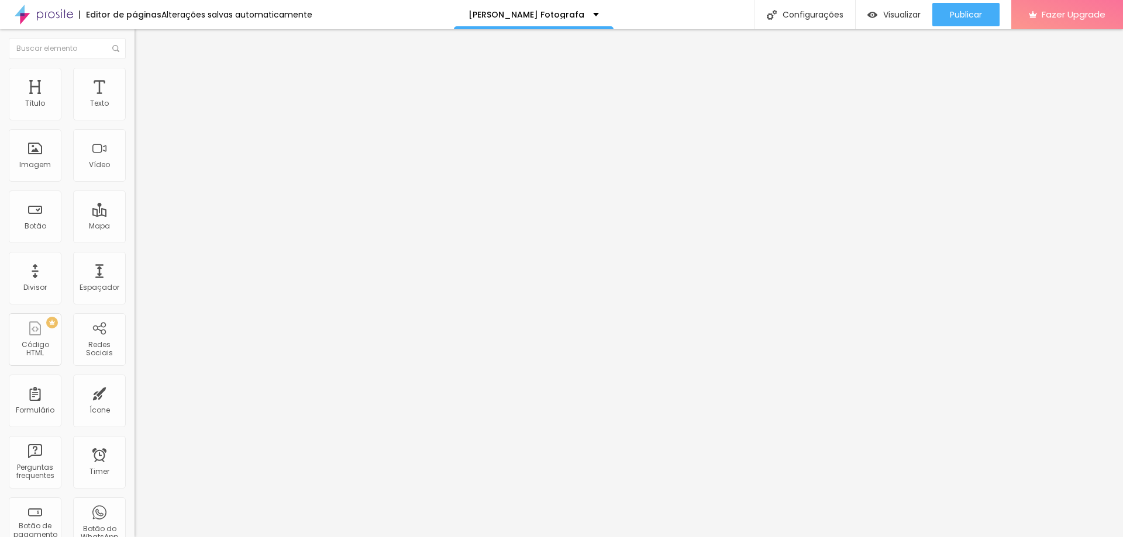
type input "92"
type input "102"
type input "113"
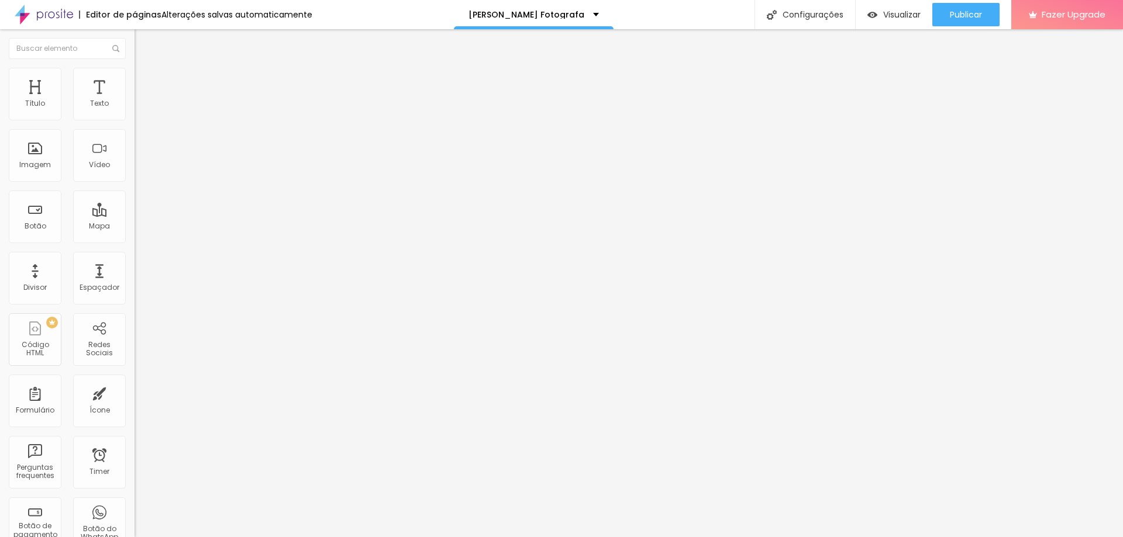
type input "113"
type input "129"
type input "139"
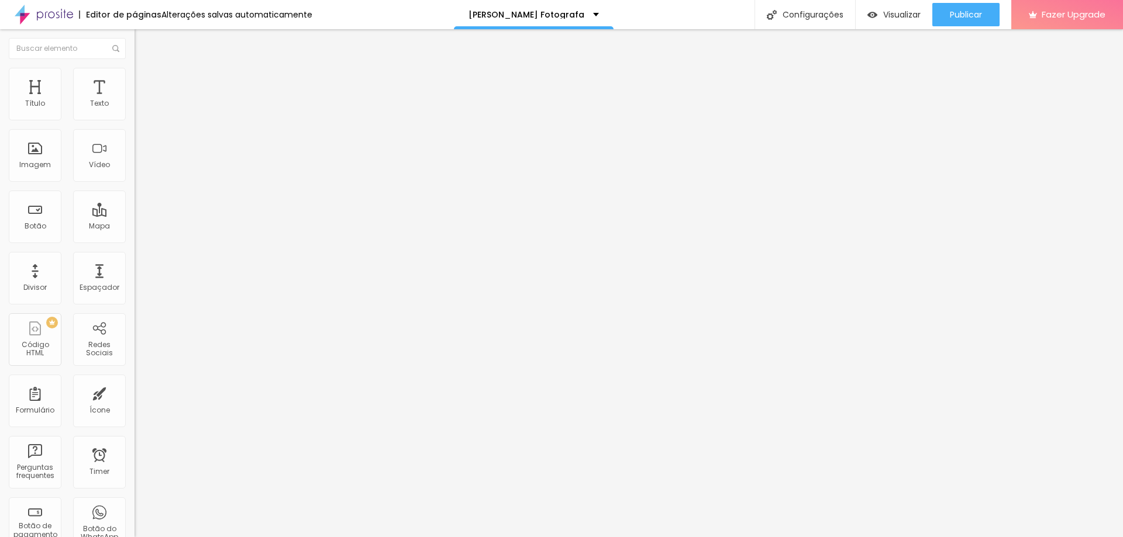
type input "144"
drag, startPoint x: 37, startPoint y: 140, endPoint x: 42, endPoint y: 154, distance: 14.8
type input "144"
click at [135, 392] on input "range" at bounding box center [172, 396] width 75 height 9
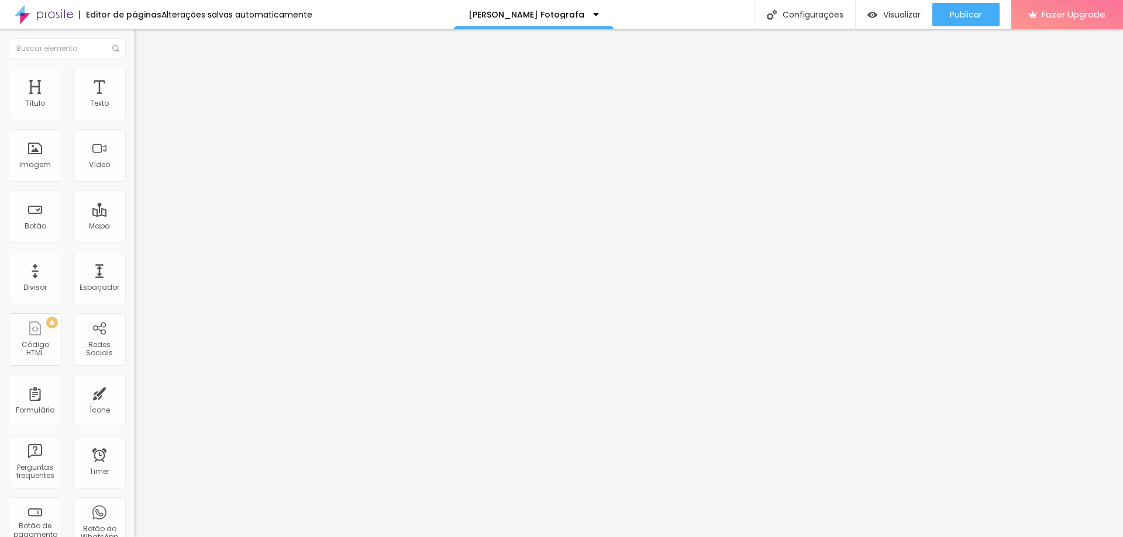
click at [135, 68] on li "Conteúdo" at bounding box center [202, 62] width 135 height 12
click at [135, 106] on span "Encaixotado" at bounding box center [158, 101] width 46 height 10
click at [135, 125] on span "Completo" at bounding box center [153, 120] width 36 height 10
click at [135, 112] on div "Encaixotado" at bounding box center [202, 108] width 135 height 7
click at [135, 125] on span "Completo" at bounding box center [153, 120] width 36 height 10
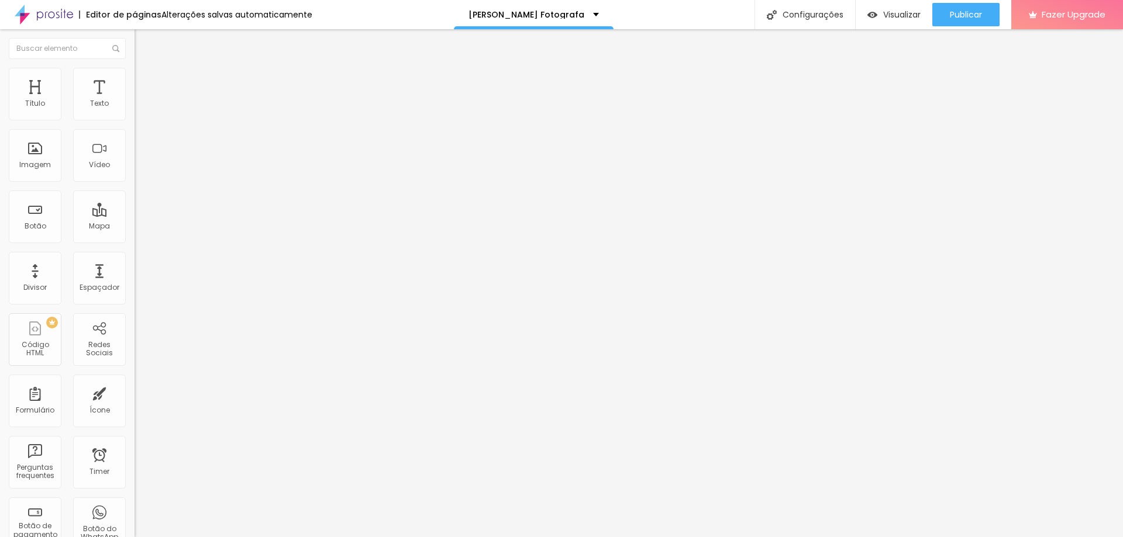
click at [135, 113] on span "Encaixotado" at bounding box center [158, 109] width 46 height 10
click at [143, 44] on img "button" at bounding box center [147, 42] width 9 height 9
click at [47, 105] on div "Título" at bounding box center [35, 94] width 53 height 53
click at [32, 209] on div "Botão" at bounding box center [35, 217] width 53 height 53
click at [41, 219] on div "Botão" at bounding box center [35, 217] width 53 height 53
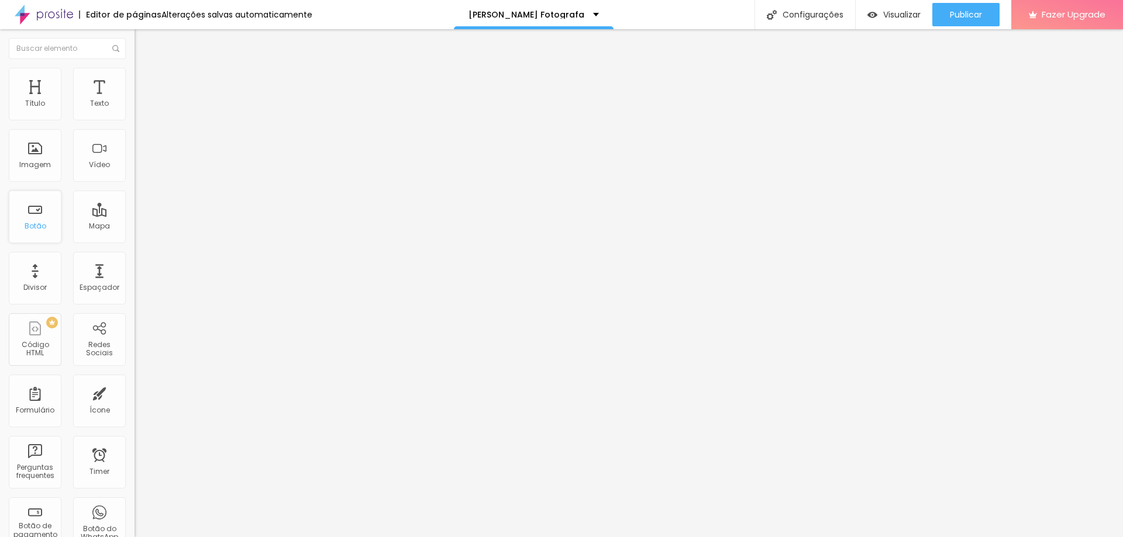
click at [38, 224] on div "Botão" at bounding box center [36, 226] width 22 height 8
click at [36, 213] on div "Botão" at bounding box center [35, 217] width 53 height 53
click at [55, 247] on div "Título Texto Imagem Vídeo Botão Mapa Divisor Espaçador PREMIUM Código HTML Rede…" at bounding box center [67, 344] width 135 height 553
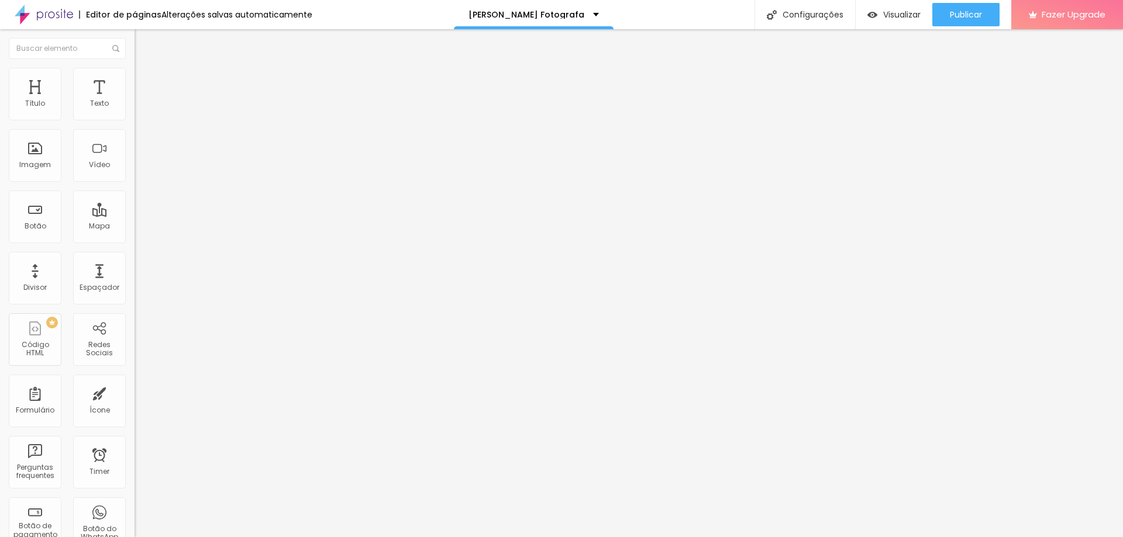
click at [53, 247] on div "Título Texto Imagem Vídeo Botão Mapa Divisor Espaçador PREMIUM Código HTML Rede…" at bounding box center [67, 344] width 135 height 553
click at [46, 225] on div "Botão" at bounding box center [35, 217] width 53 height 53
click at [101, 227] on div "Mapa" at bounding box center [99, 217] width 53 height 53
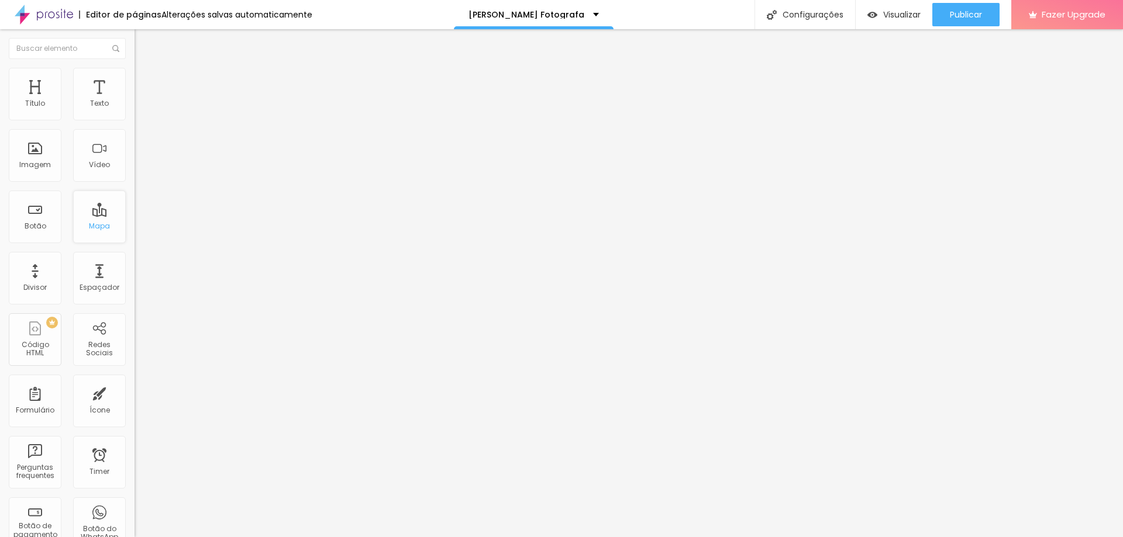
click at [96, 218] on div "Mapa" at bounding box center [99, 217] width 53 height 53
click at [101, 222] on div "Mapa" at bounding box center [99, 217] width 53 height 53
click at [98, 222] on div "Mapa" at bounding box center [99, 226] width 21 height 8
click at [94, 218] on div "Mapa" at bounding box center [99, 217] width 53 height 53
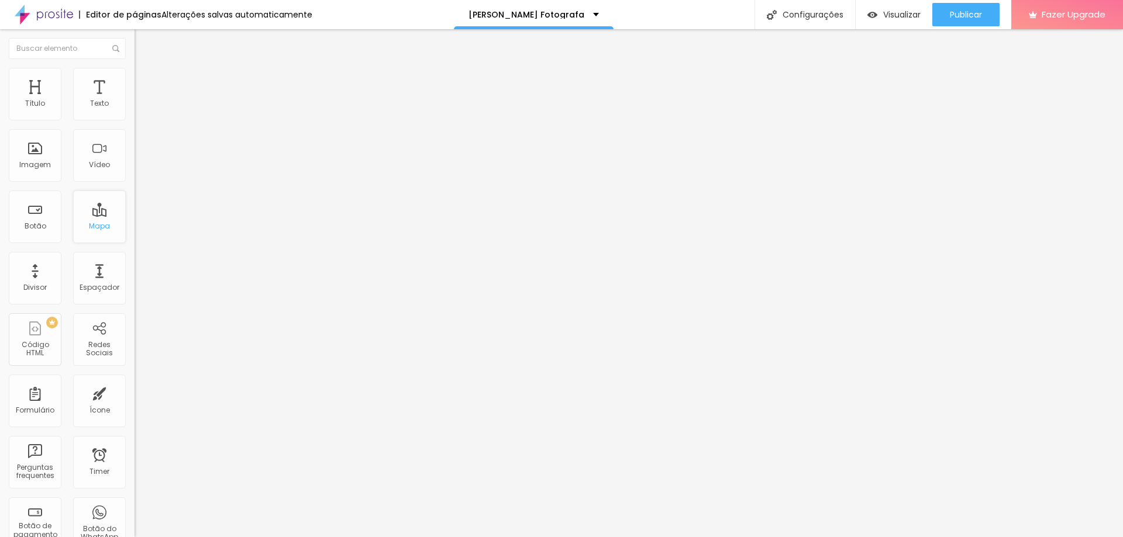
click at [94, 218] on div "Mapa" at bounding box center [99, 217] width 53 height 53
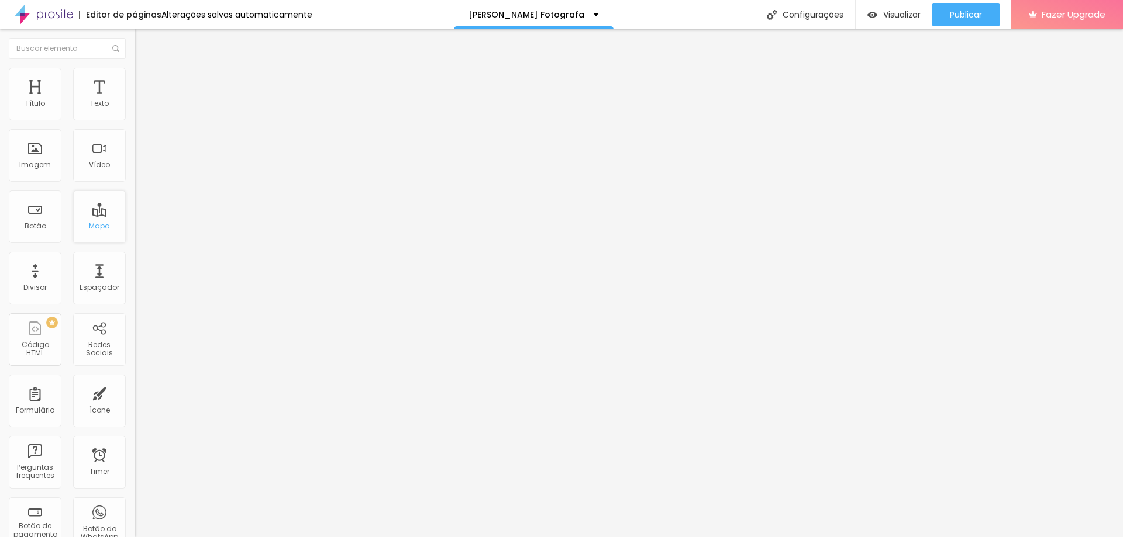
click at [94, 218] on div "Mapa" at bounding box center [99, 217] width 53 height 53
click at [104, 209] on div "Mapa" at bounding box center [99, 217] width 53 height 53
click at [45, 278] on div "Divisor" at bounding box center [35, 278] width 53 height 53
click at [82, 279] on div "Espaçador" at bounding box center [99, 278] width 53 height 53
click at [41, 339] on div "PREMIUM Código HTML" at bounding box center [35, 339] width 53 height 53
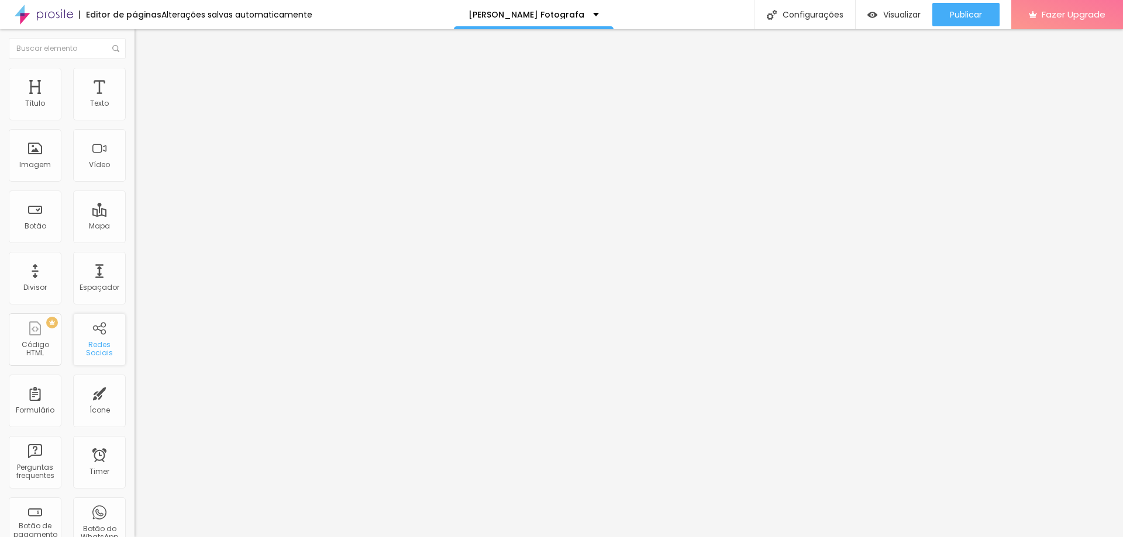
click at [76, 343] on div "Redes Sociais" at bounding box center [99, 349] width 46 height 17
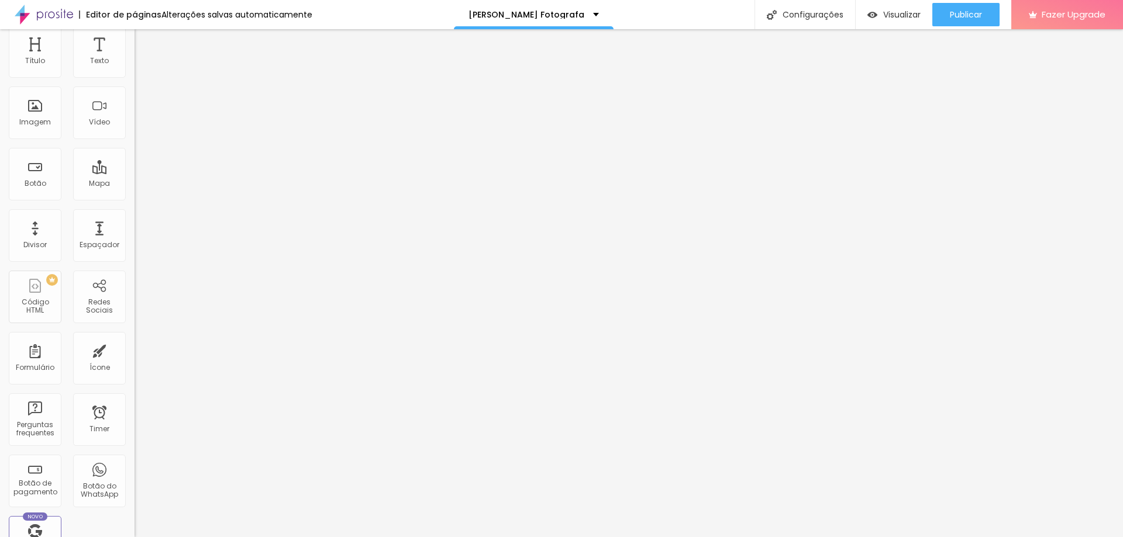
scroll to position [53, 0]
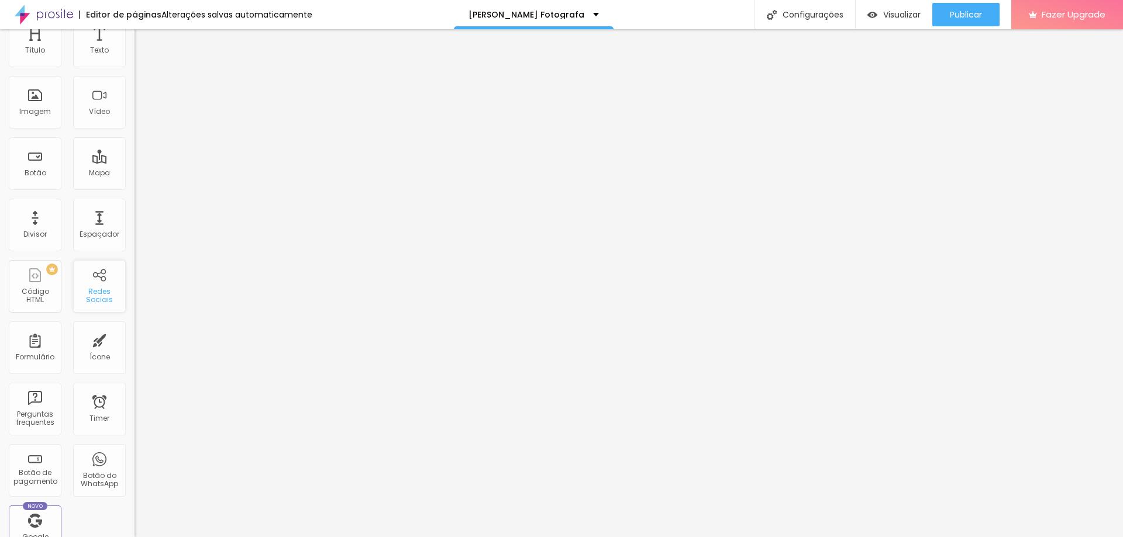
click at [83, 304] on div "Redes Sociais" at bounding box center [99, 296] width 46 height 17
click at [101, 300] on div "Redes Sociais" at bounding box center [99, 296] width 46 height 17
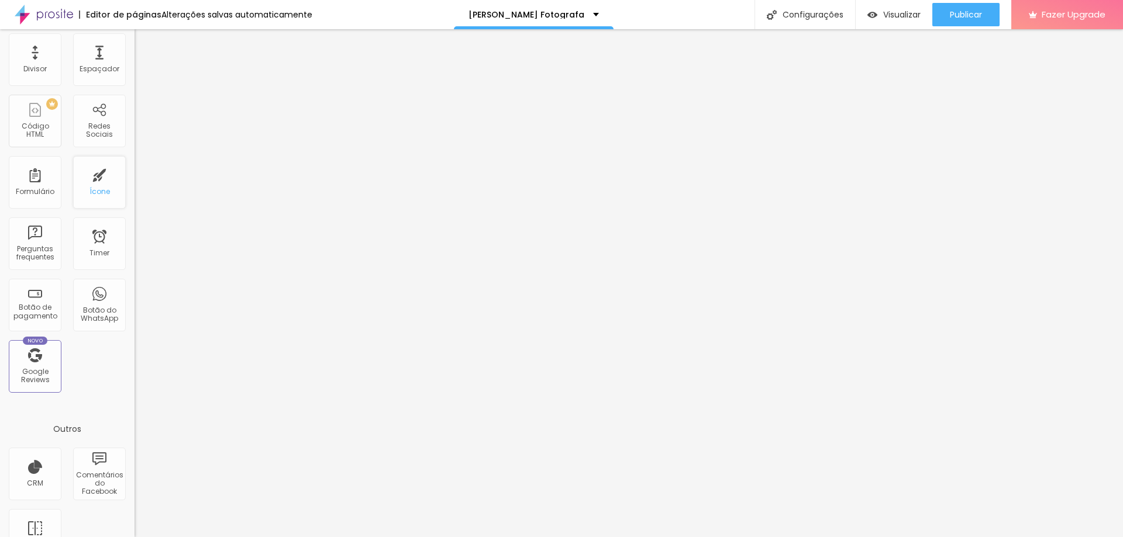
scroll to position [252, 0]
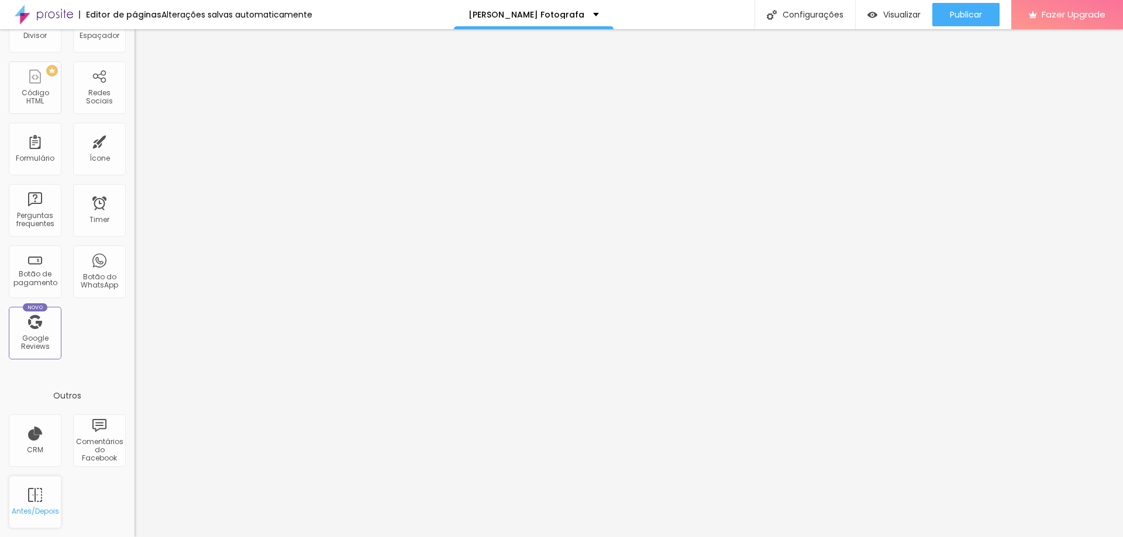
click at [50, 504] on div "Antes/Depois" at bounding box center [35, 502] width 53 height 53
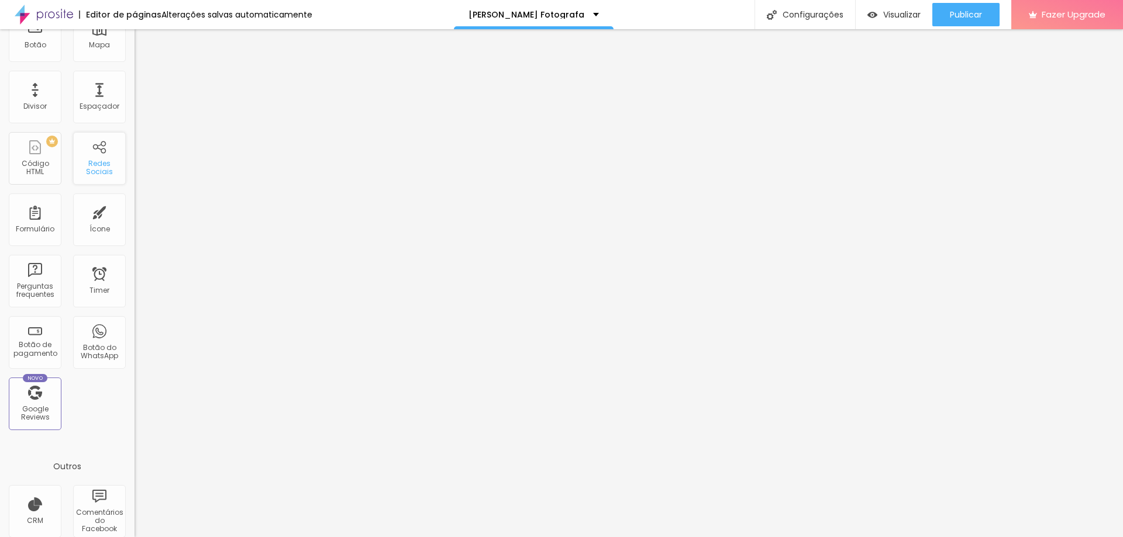
scroll to position [0, 0]
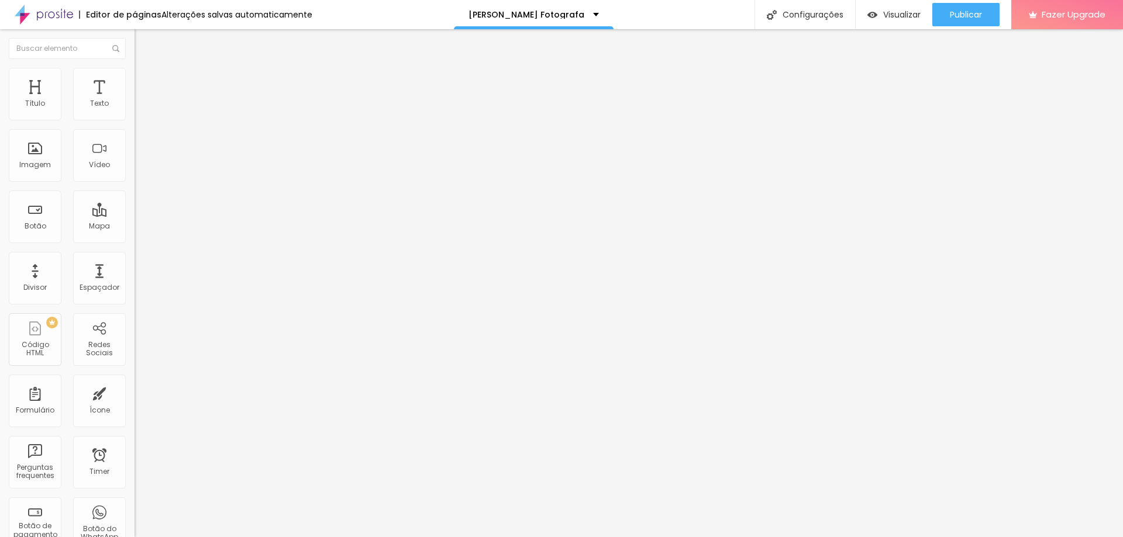
click at [127, 16] on div "Editor de páginas" at bounding box center [120, 15] width 82 height 8
click at [212, 15] on div "Alterações salvas automaticamente" at bounding box center [236, 15] width 151 height 8
click at [91, 215] on div "Mapa" at bounding box center [99, 217] width 53 height 53
click at [96, 232] on div "Mapa" at bounding box center [99, 217] width 53 height 53
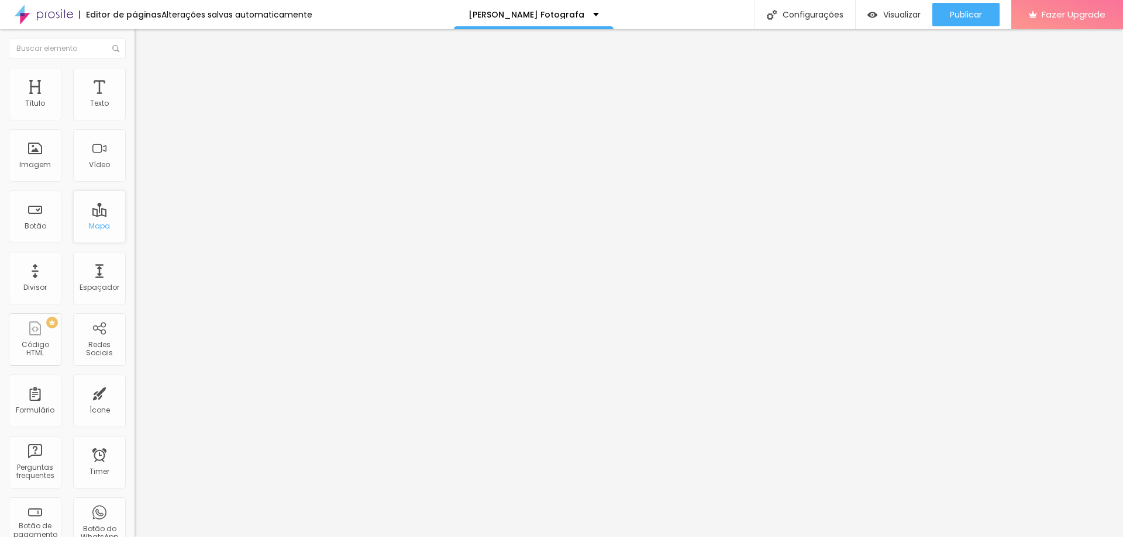
click at [96, 228] on div "Mapa" at bounding box center [99, 226] width 21 height 8
click at [548, 16] on p "Rafaela Lima Fotografa" at bounding box center [526, 15] width 116 height 8
click at [488, 38] on link "Contato" at bounding box center [469, 36] width 38 height 12
click at [561, 16] on p "Rafaela Lima Fotografa" at bounding box center [526, 15] width 116 height 8
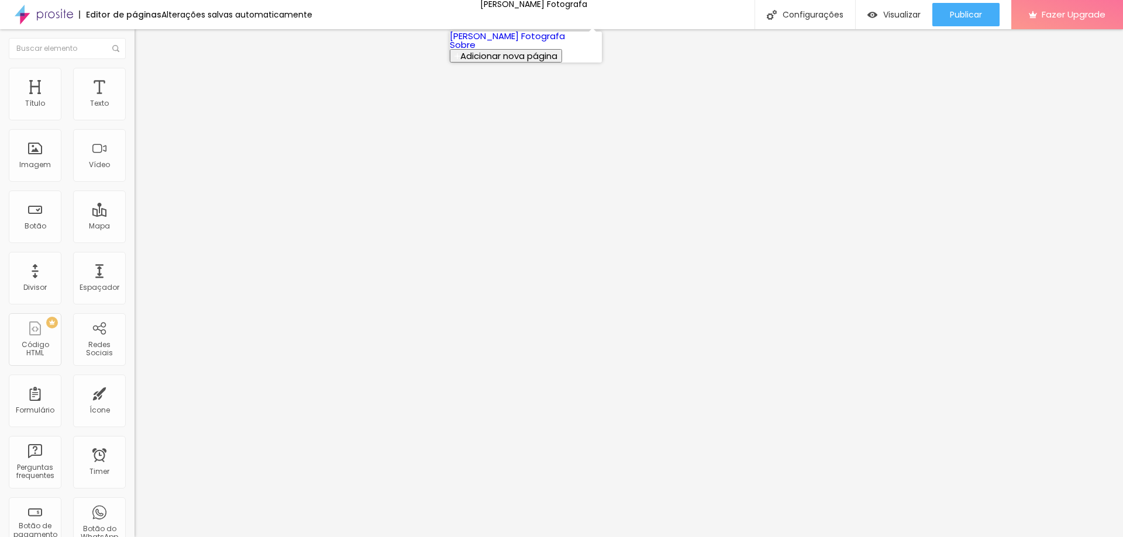
click at [475, 51] on link "Sobre" at bounding box center [463, 45] width 26 height 12
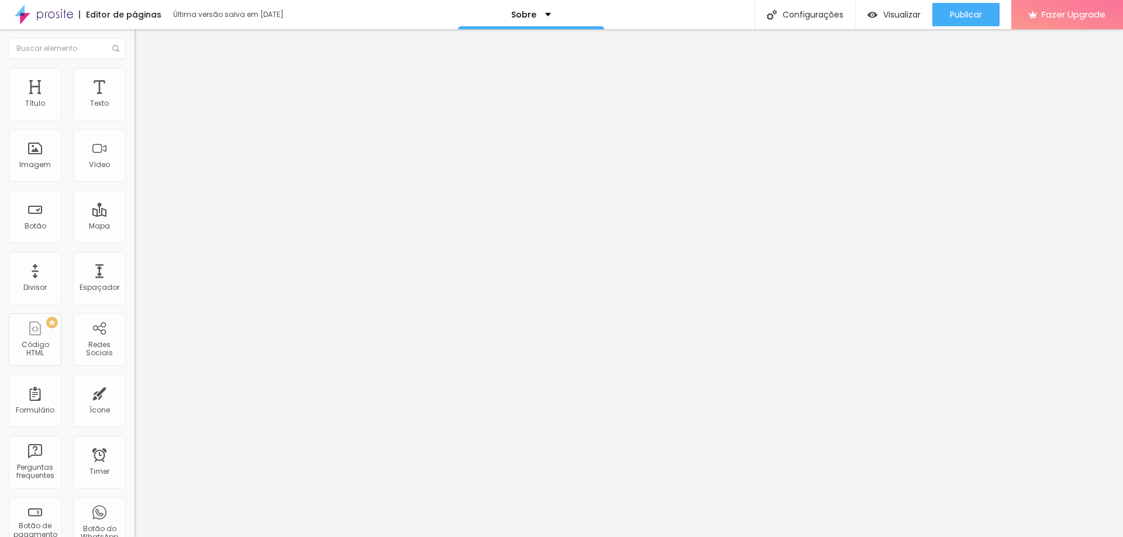
paste input "[URL][DOMAIN_NAME][DOMAIN_NAME]"
drag, startPoint x: 35, startPoint y: 212, endPoint x: 0, endPoint y: 217, distance: 34.8
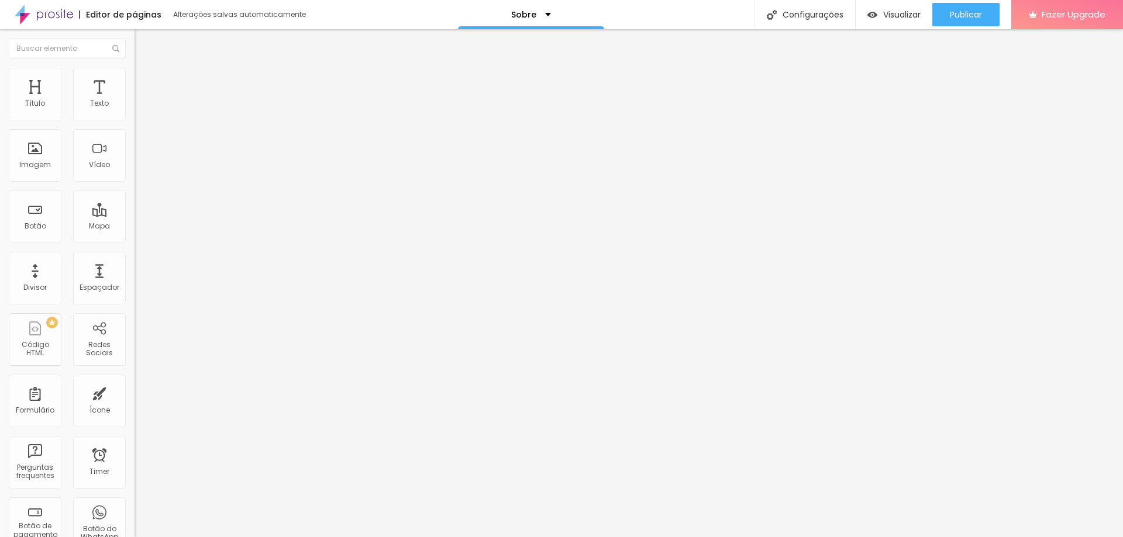
type input "[URL][DOMAIN_NAME][DOMAIN_NAME]"
click at [135, 335] on div "Editar Redes Sociais Conteúdo Estilo Avançado Facebook Rede social Facebook End…" at bounding box center [202, 283] width 135 height 508
click at [135, 236] on div "Facebook" at bounding box center [202, 239] width 135 height 7
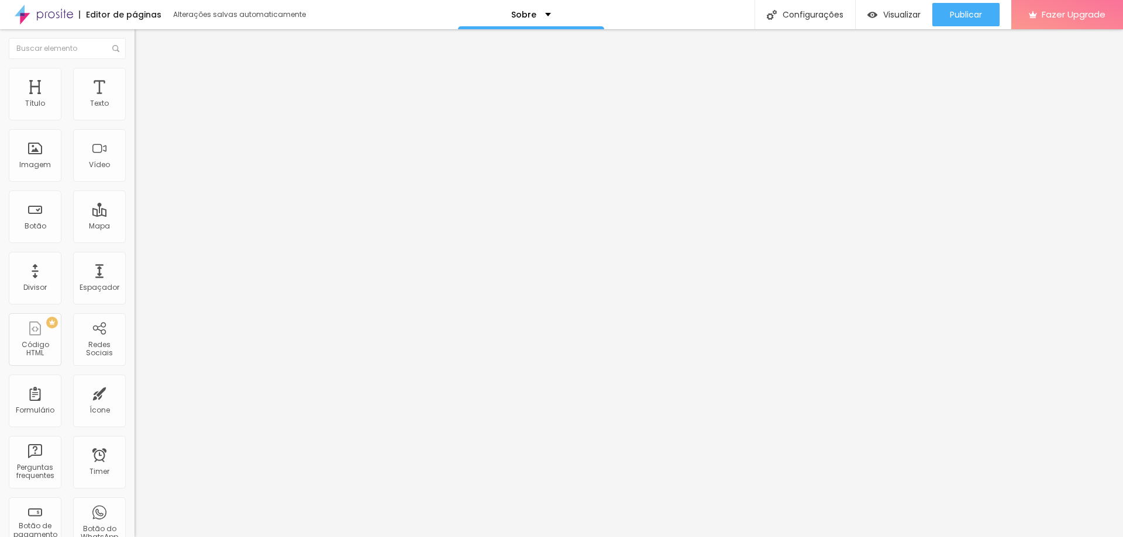
click at [135, 236] on div "Facebook" at bounding box center [202, 239] width 135 height 7
click at [141, 256] on div "Facebook" at bounding box center [202, 321] width 122 height 130
click at [135, 398] on input "https://" at bounding box center [205, 404] width 140 height 12
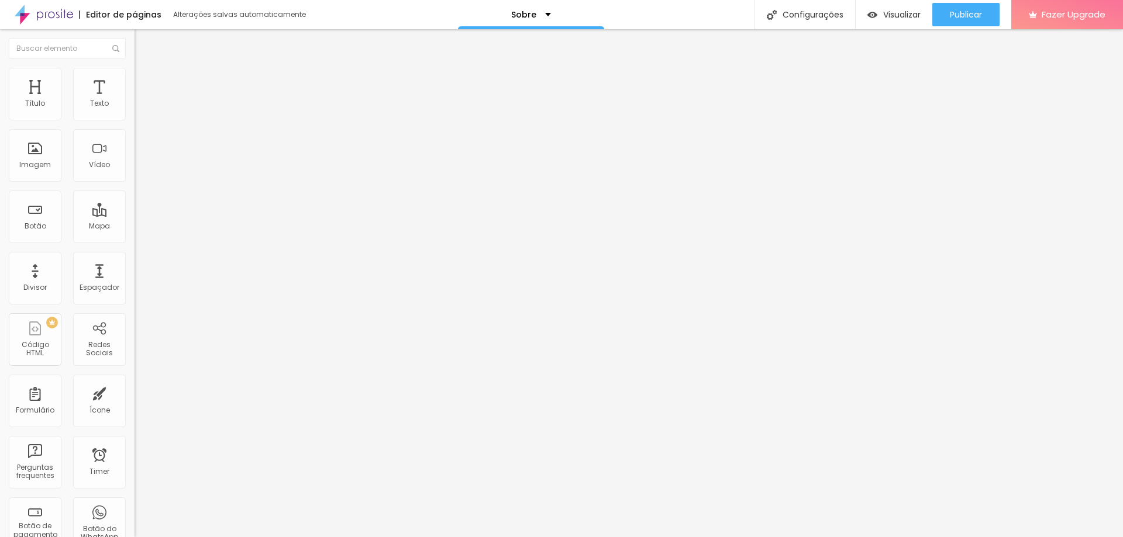
drag, startPoint x: 79, startPoint y: 188, endPoint x: 8, endPoint y: 190, distance: 70.8
paste input "www.instagram.com/rafaelalima.fotografa/"
type input "https://www.instagram.com/rafaelalima.fotografa/"
paste input "https://w.app/rafaelalimafotografa"
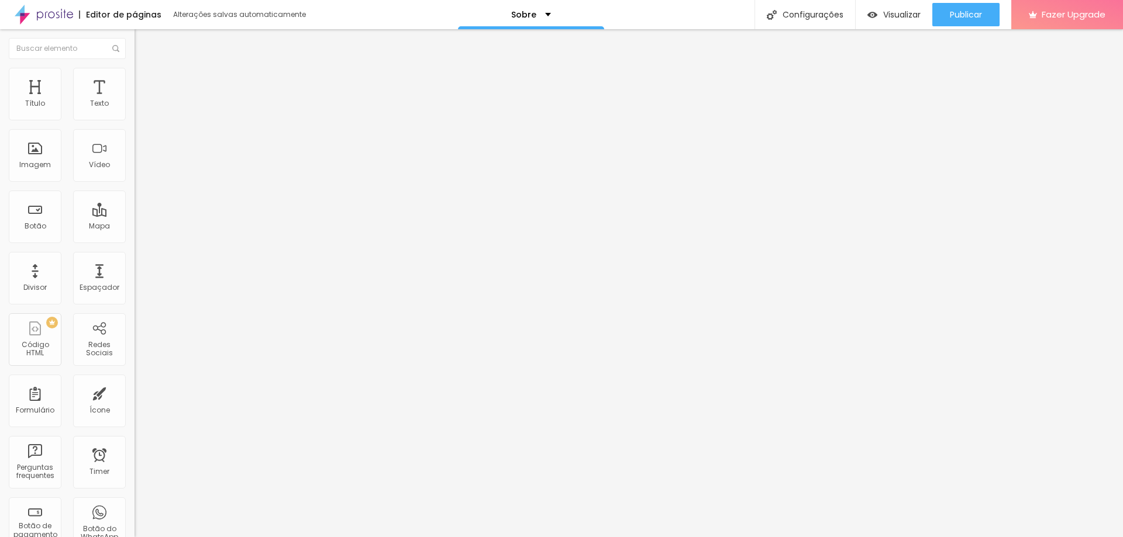
type input "https://w.app/rafaelalimafotografa"
click at [135, 353] on div "Editar Redes Sociais Conteúdo Estilo Avançado WhatsApp Rede social WhatsApp End…" at bounding box center [202, 283] width 135 height 508
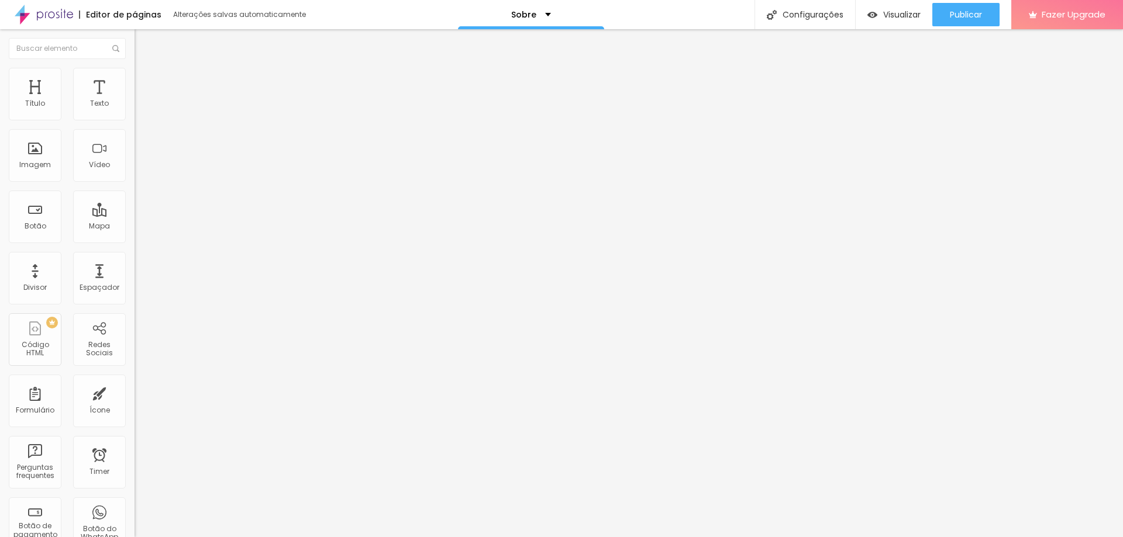
click at [135, 337] on div "Editar Redes Sociais Conteúdo Estilo Avançado WhatsApp Rede social WhatsApp End…" at bounding box center [202, 283] width 135 height 508
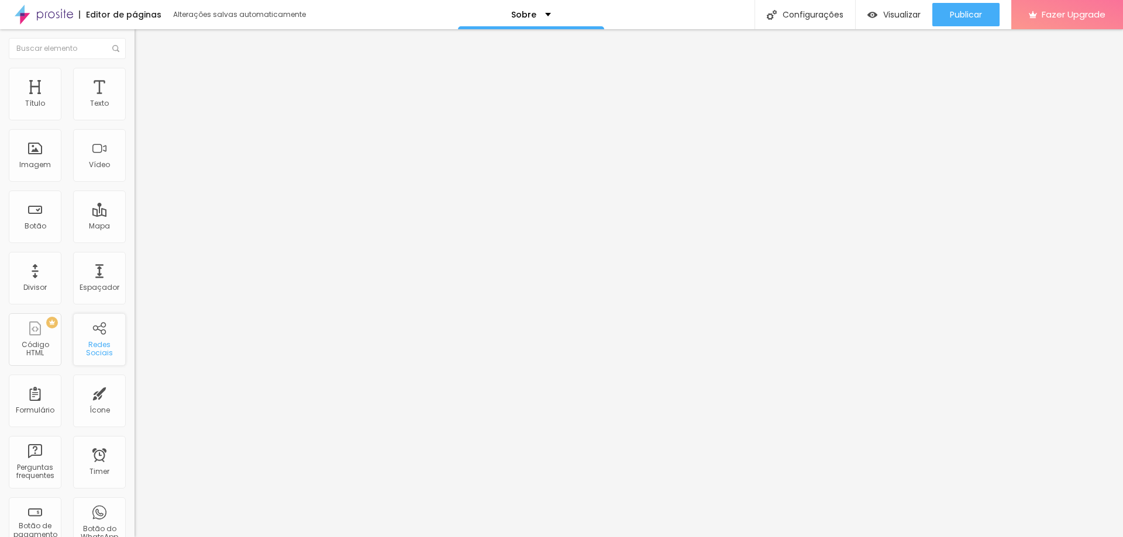
click at [104, 354] on div "Redes Sociais" at bounding box center [99, 349] width 46 height 17
click at [94, 332] on div "Redes Sociais" at bounding box center [99, 339] width 53 height 53
click at [135, 101] on span "Trocar imagem" at bounding box center [167, 96] width 64 height 10
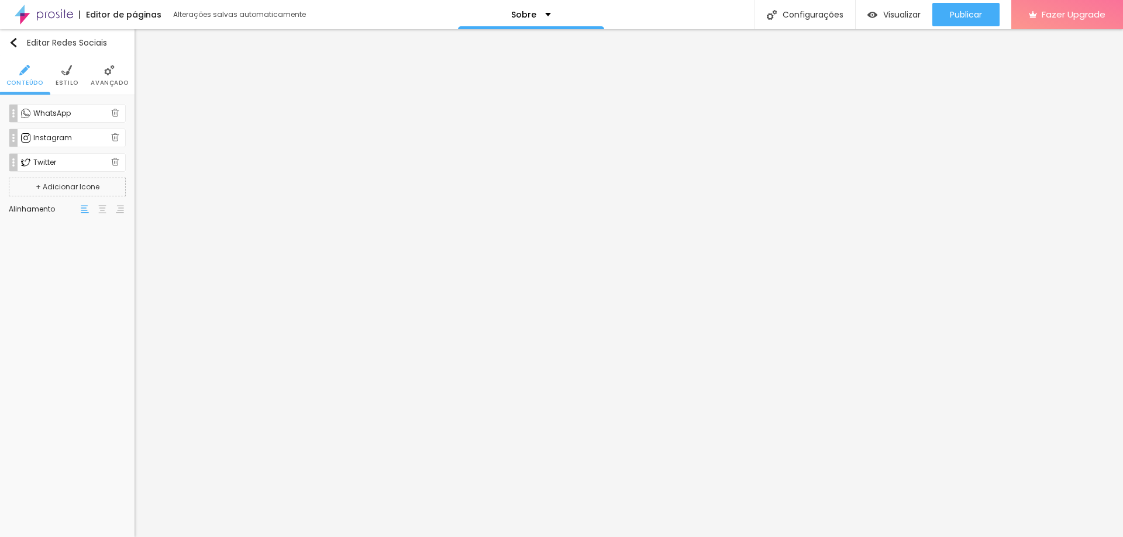
click at [69, 139] on div "Instagram" at bounding box center [72, 138] width 78 height 7
click at [116, 165] on img at bounding box center [115, 162] width 8 height 8
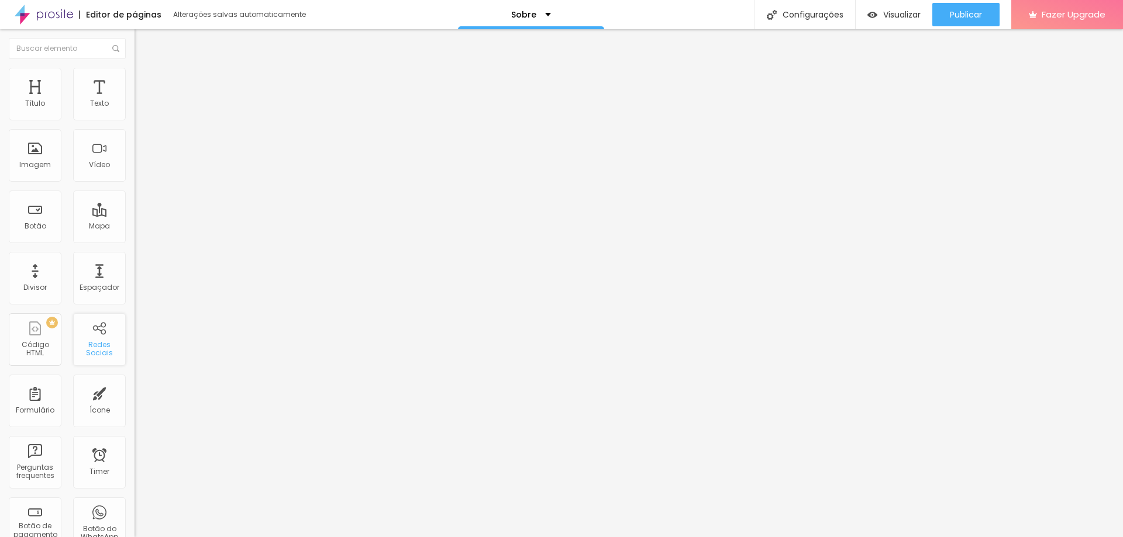
click at [101, 353] on div "Redes Sociais" at bounding box center [99, 349] width 46 height 17
click at [98, 338] on div "Redes Sociais" at bounding box center [99, 339] width 53 height 53
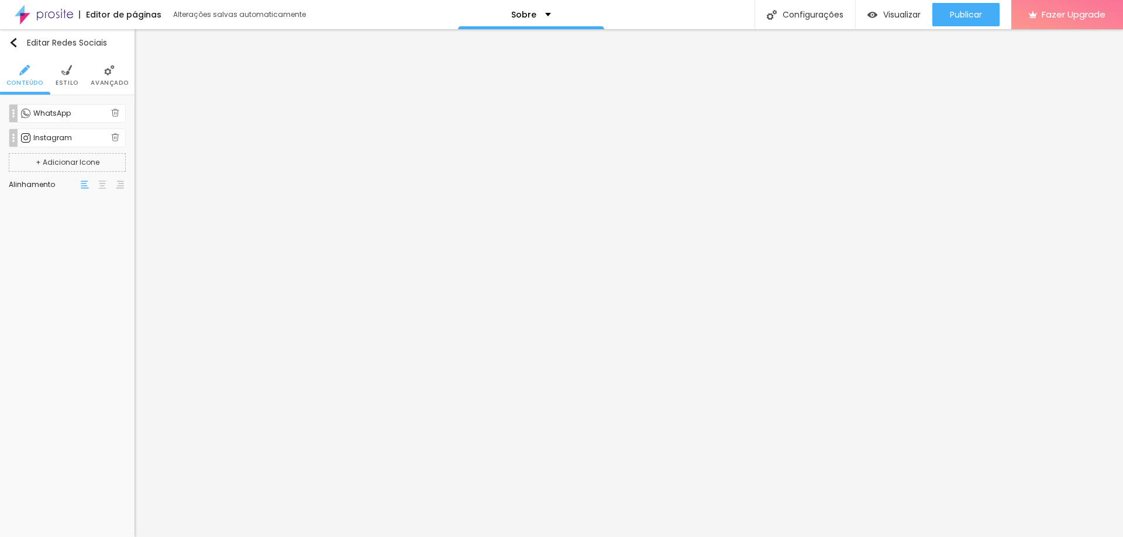
click at [82, 161] on button "+ Adicionar Icone" at bounding box center [67, 162] width 117 height 19
click at [113, 161] on img at bounding box center [115, 162] width 8 height 8
click at [75, 168] on button "+ Adicionar Icone" at bounding box center [67, 162] width 117 height 19
click at [75, 164] on div "Facebook" at bounding box center [72, 162] width 78 height 7
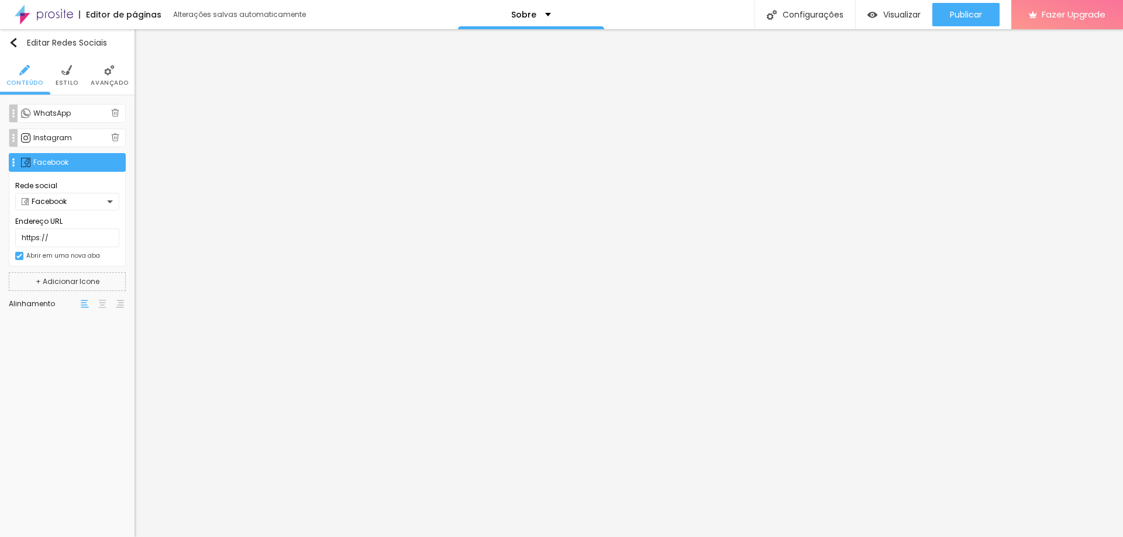
click at [73, 205] on div "Facebook" at bounding box center [64, 201] width 85 height 7
drag, startPoint x: 66, startPoint y: 287, endPoint x: 74, endPoint y: 289, distance: 8.1
click at [74, 289] on div "Telegram" at bounding box center [67, 289] width 91 height 7
click at [68, 240] on input "https://" at bounding box center [67, 238] width 104 height 19
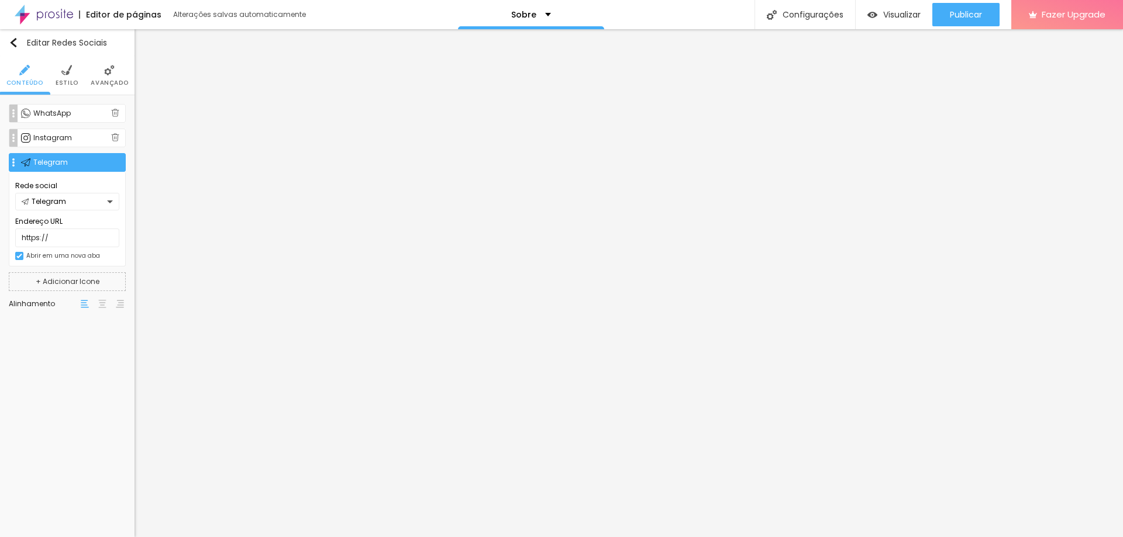
click at [77, 206] on div "Telegram" at bounding box center [67, 202] width 104 height 18
click at [73, 264] on div "Spotify" at bounding box center [67, 260] width 91 height 7
click at [61, 241] on input "https://" at bounding box center [67, 238] width 104 height 19
drag, startPoint x: 64, startPoint y: 236, endPoint x: 6, endPoint y: 239, distance: 58.0
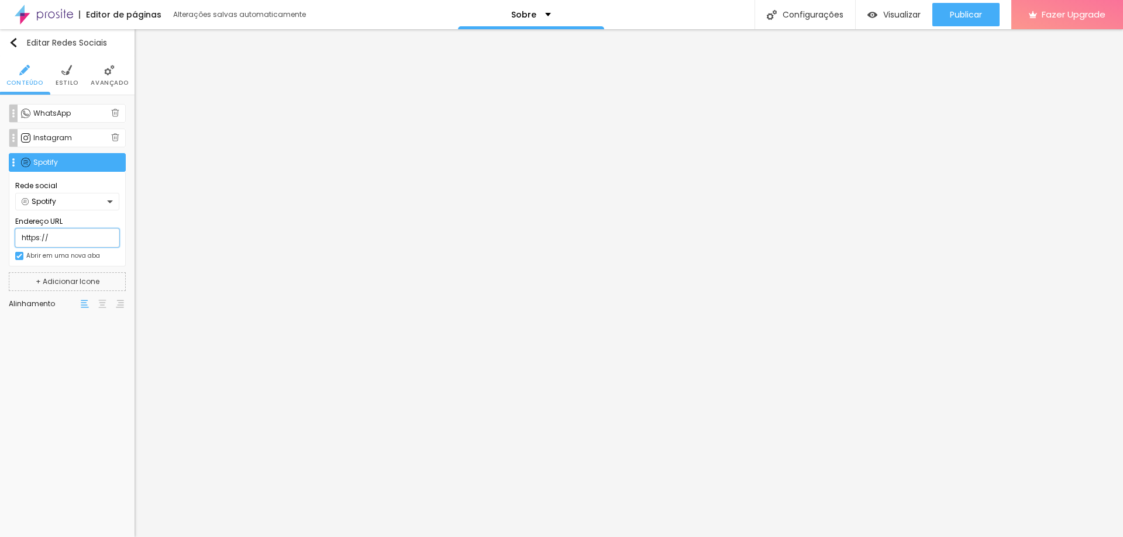
click at [6, 239] on div "WhatsApp Rede social WhatsApp Endereço URL [URL][DOMAIN_NAME] Abrir em uma nova…" at bounding box center [67, 210] width 135 height 230
paste input "[URL][DOMAIN_NAME]"
type input "[URL][DOMAIN_NAME]"
click at [82, 340] on div "Editar Redes Sociais Conteúdo Estilo Avançado WhatsApp Rede social WhatsApp End…" at bounding box center [67, 283] width 135 height 508
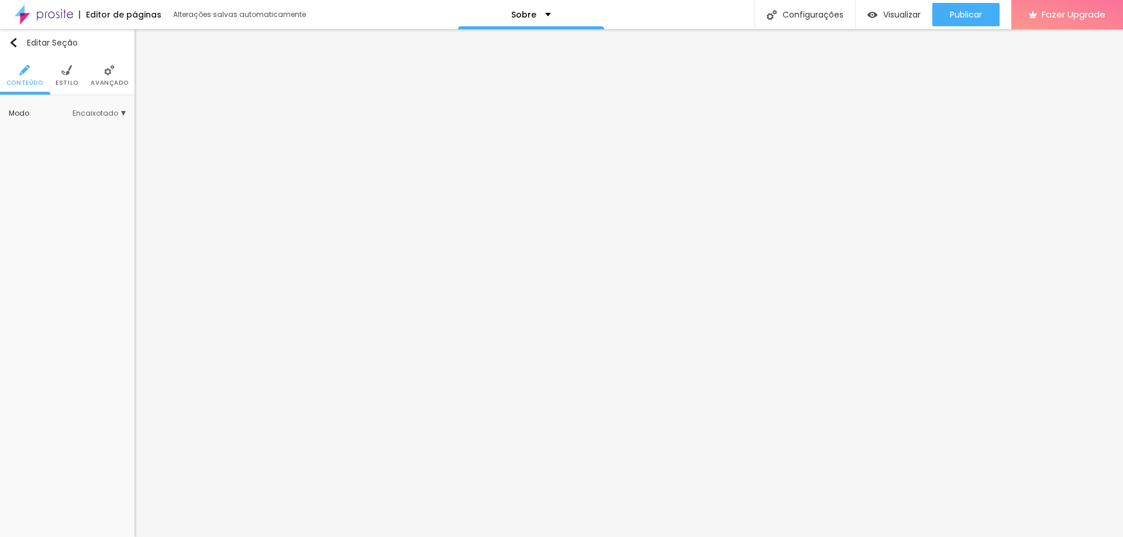
click at [66, 82] on span "Estilo" at bounding box center [67, 83] width 23 height 6
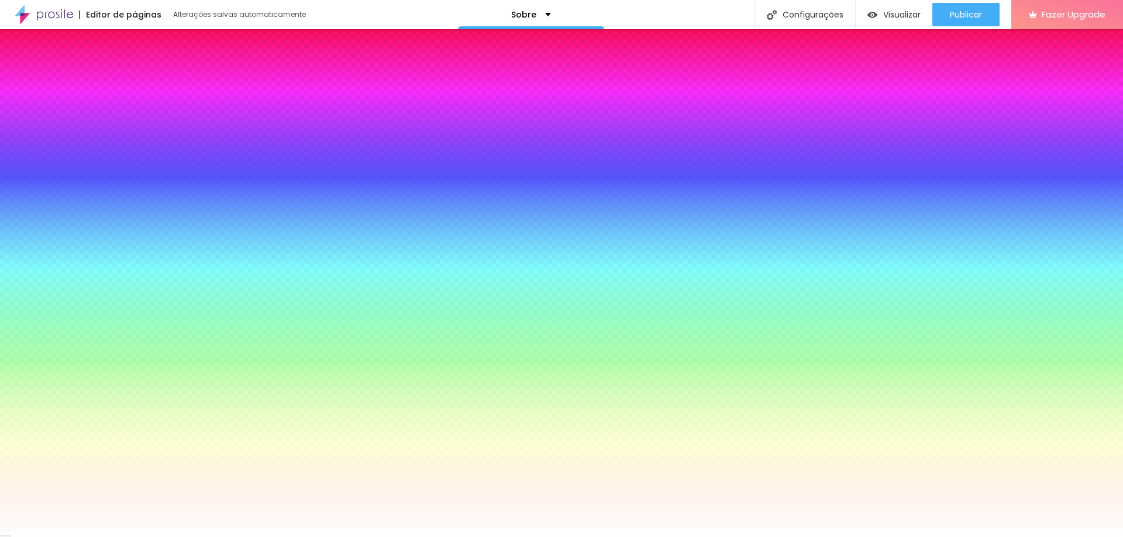
click at [84, 289] on span "DESATIVADO" at bounding box center [71, 292] width 43 height 7
click at [81, 219] on div at bounding box center [67, 219] width 117 height 0
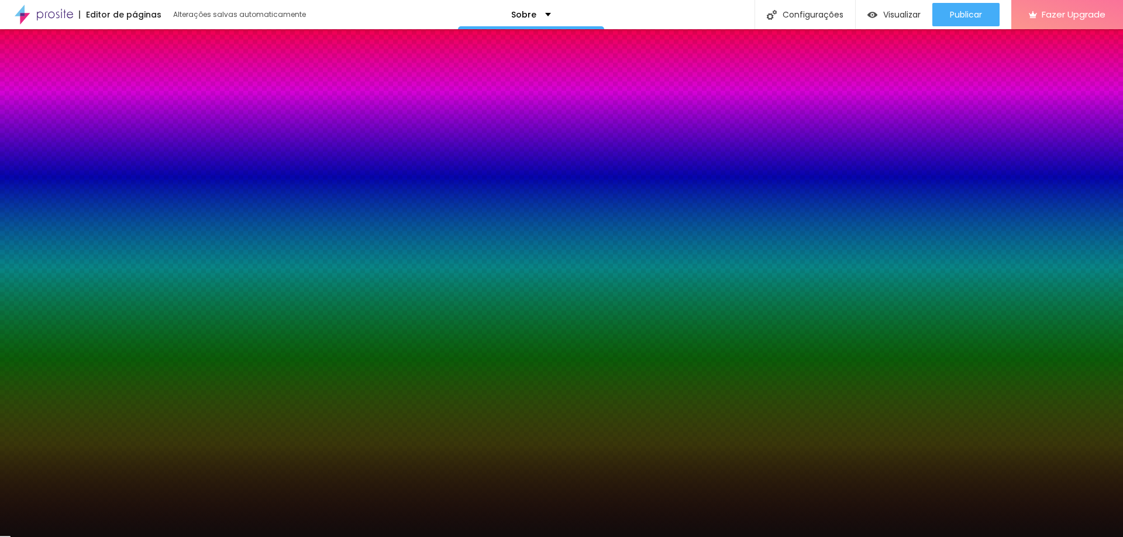
drag, startPoint x: 40, startPoint y: 260, endPoint x: 56, endPoint y: 297, distance: 40.3
click at [40, 307] on div at bounding box center [561, 268] width 1123 height 537
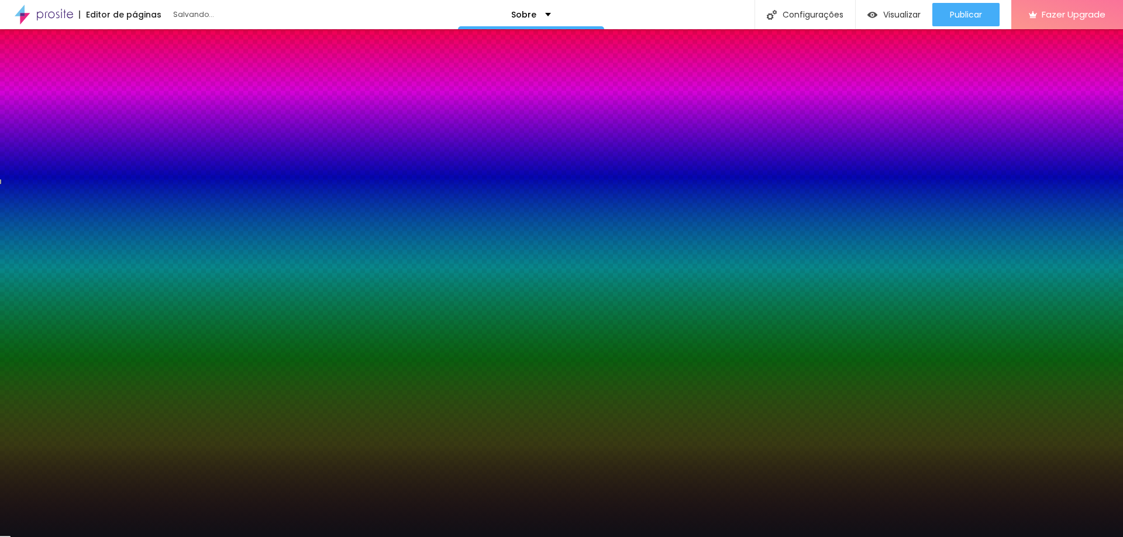
click at [109, 231] on div at bounding box center [67, 231] width 117 height 0
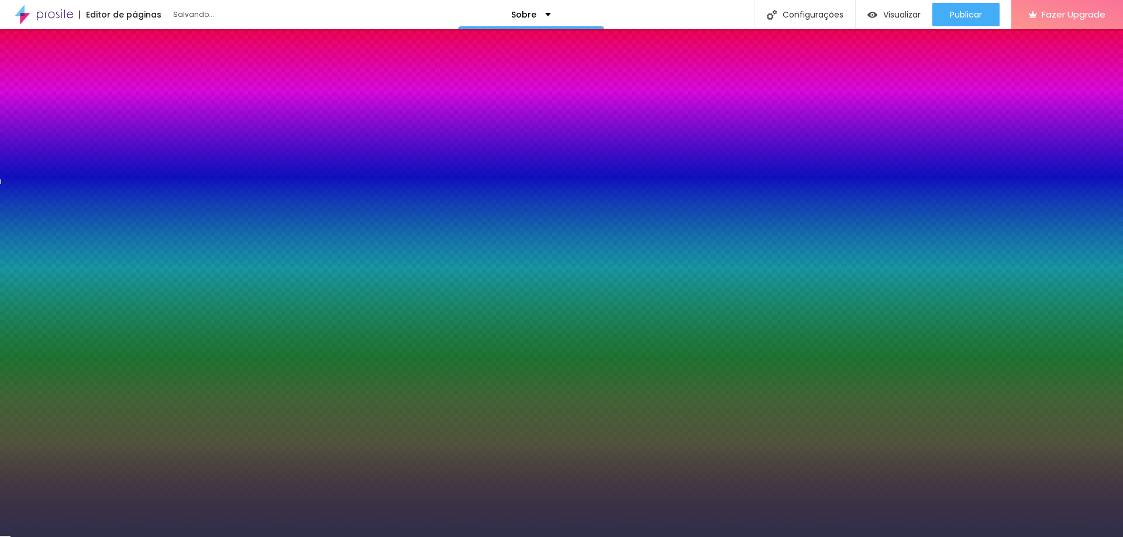
type input "#2D2D46"
drag, startPoint x: 39, startPoint y: 305, endPoint x: 45, endPoint y: 291, distance: 14.7
click at [45, 291] on div at bounding box center [561, 268] width 1123 height 537
click at [44, 381] on div "Editar Seção Conteúdo Estilo Avançado Imagem de fundo Adicionar imagem Efeito d…" at bounding box center [67, 283] width 135 height 508
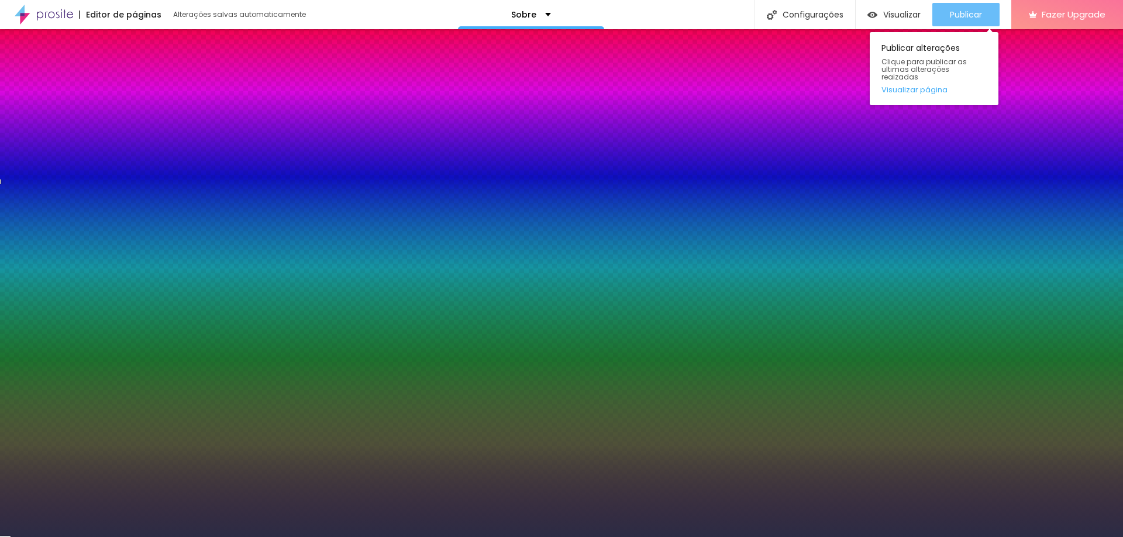
click at [948, 12] on button "Publicar" at bounding box center [965, 14] width 67 height 23
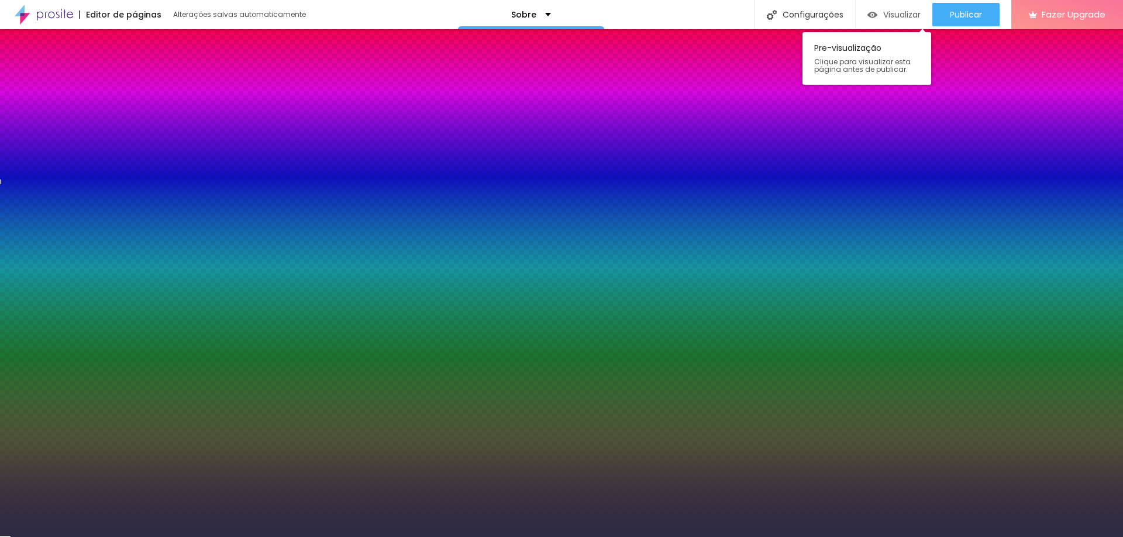
click at [901, 15] on span "Visualizar" at bounding box center [901, 14] width 37 height 9
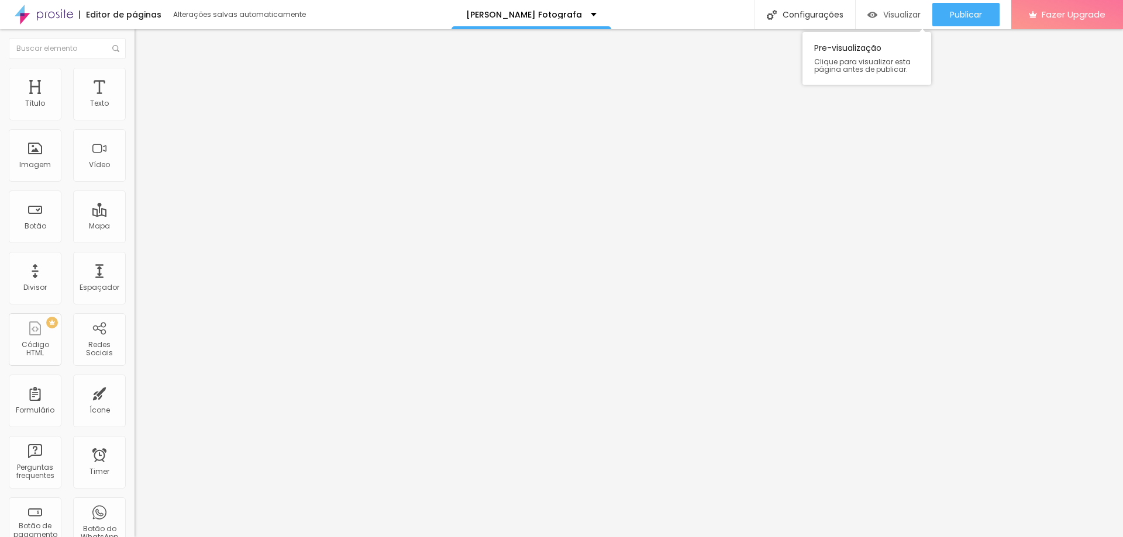
click at [895, 13] on span "Visualizar" at bounding box center [901, 14] width 37 height 9
click at [123, 243] on div "Título Texto Imagem Vídeo Botão Mapa Divisor Espaçador PREMIUM Código HTML Rede…" at bounding box center [67, 344] width 135 height 553
click at [94, 223] on div "Mapa" at bounding box center [99, 226] width 21 height 8
click at [93, 215] on div "Mapa" at bounding box center [99, 217] width 53 height 53
click at [91, 229] on div "Mapa" at bounding box center [99, 226] width 21 height 8
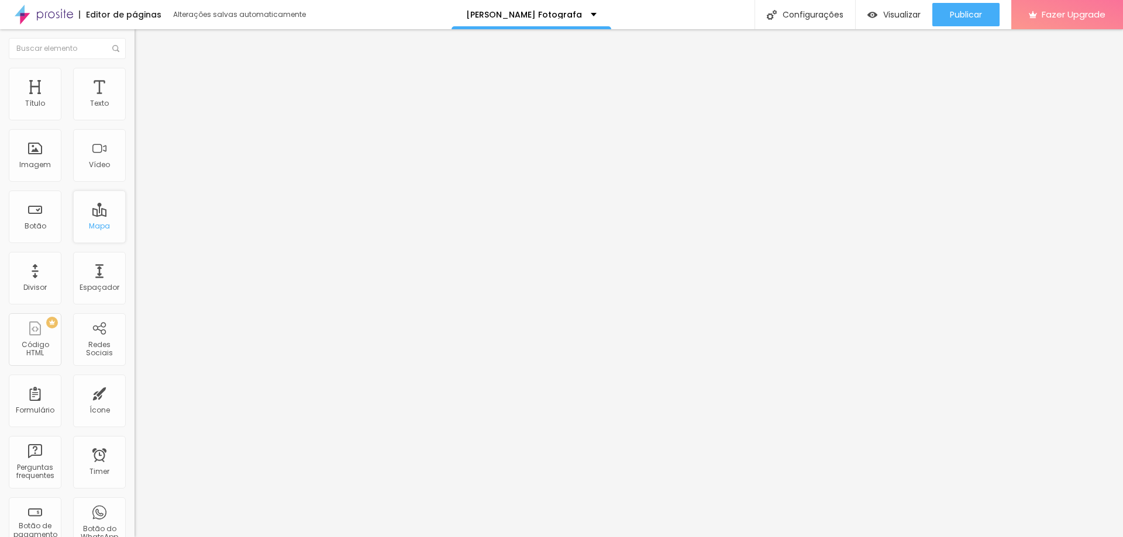
click at [92, 232] on div "Mapa" at bounding box center [99, 217] width 53 height 53
click at [55, 398] on div "Formulário" at bounding box center [35, 401] width 53 height 53
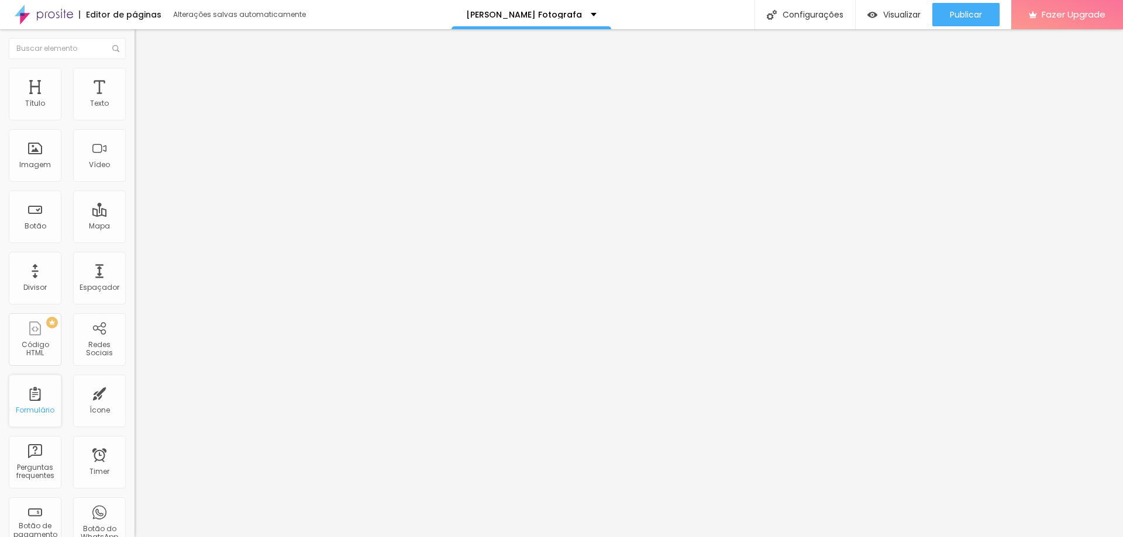
click at [51, 399] on div "Formulário" at bounding box center [35, 401] width 53 height 53
click at [50, 399] on div "Formulário" at bounding box center [35, 401] width 53 height 53
click at [25, 473] on div "Perguntas frequentes" at bounding box center [35, 472] width 46 height 17
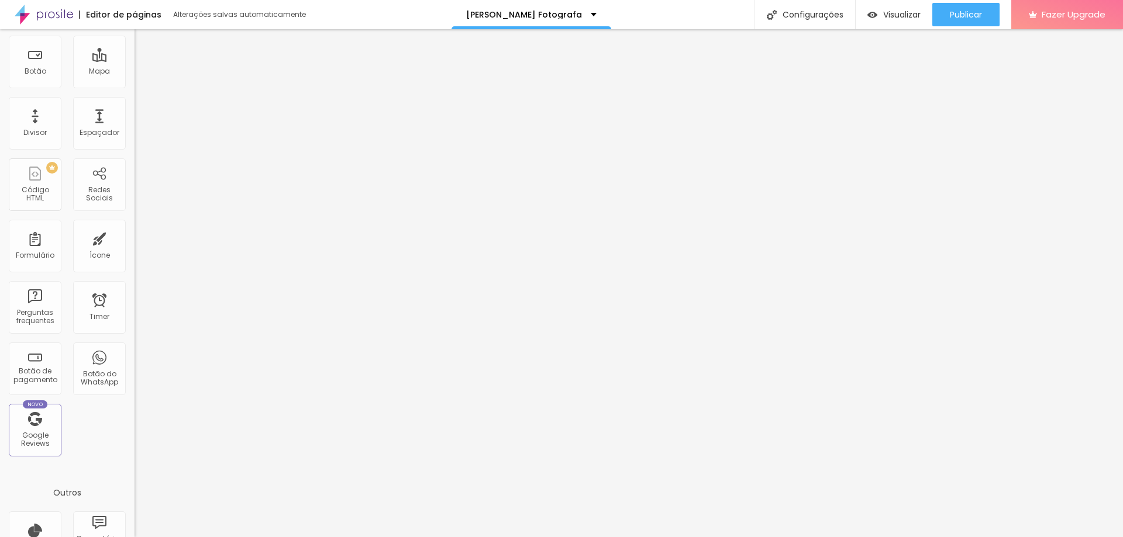
scroll to position [175, 0]
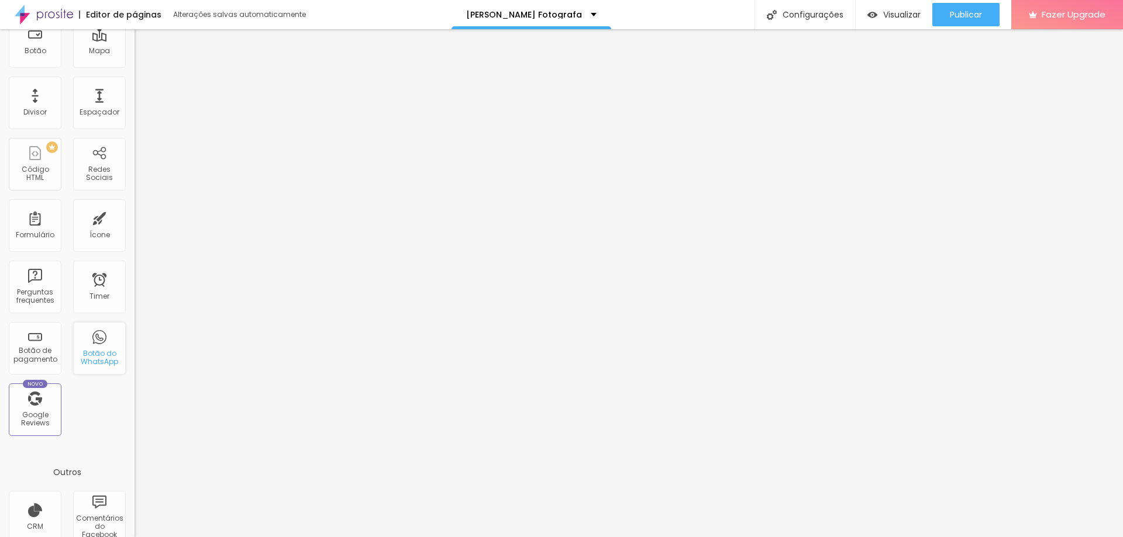
click at [91, 368] on div "Botão do WhatsApp" at bounding box center [99, 348] width 53 height 53
click at [92, 354] on div "Botão do WhatsApp" at bounding box center [99, 358] width 46 height 17
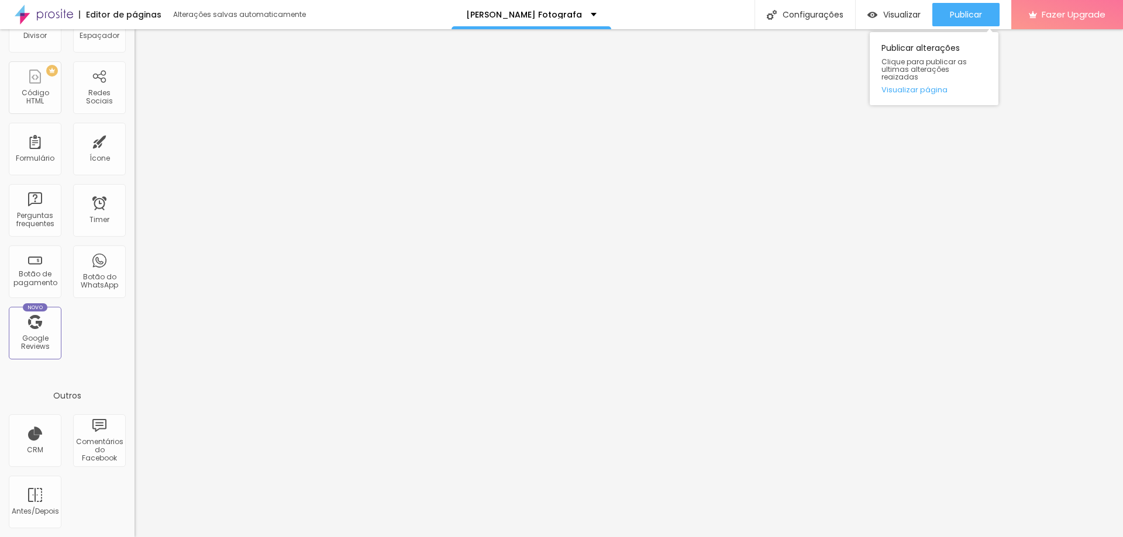
scroll to position [0, 0]
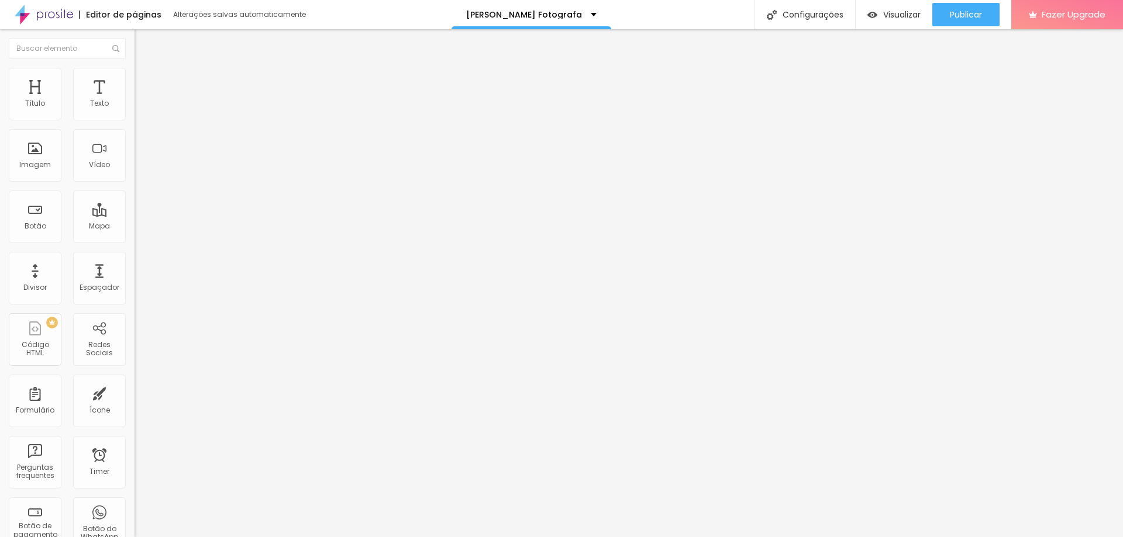
click at [145, 79] on span "Avançado" at bounding box center [164, 76] width 39 height 10
click at [135, 98] on div "Modo" at bounding box center [202, 94] width 135 height 7
click at [145, 81] on span "Estilo" at bounding box center [154, 76] width 18 height 10
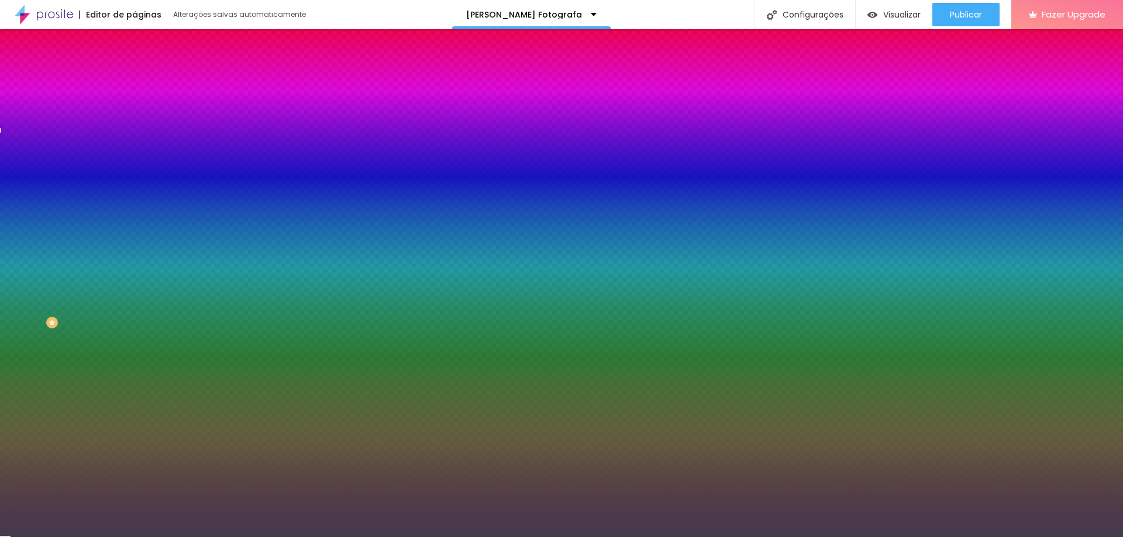
click at [135, 159] on div at bounding box center [202, 159] width 135 height 0
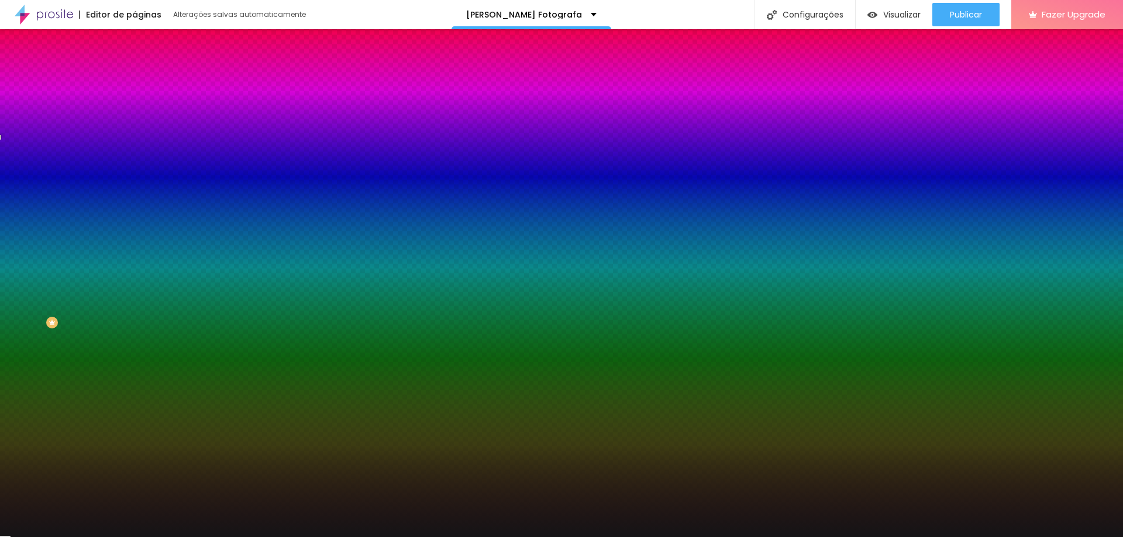
drag, startPoint x: 35, startPoint y: 284, endPoint x: 27, endPoint y: 306, distance: 23.7
click at [27, 306] on div at bounding box center [561, 268] width 1123 height 537
type input "#171518"
click at [135, 375] on div "Editar Seção Conteúdo Estilo Avançado Imagem de fundo Adicionar imagem Efeito d…" at bounding box center [202, 283] width 135 height 508
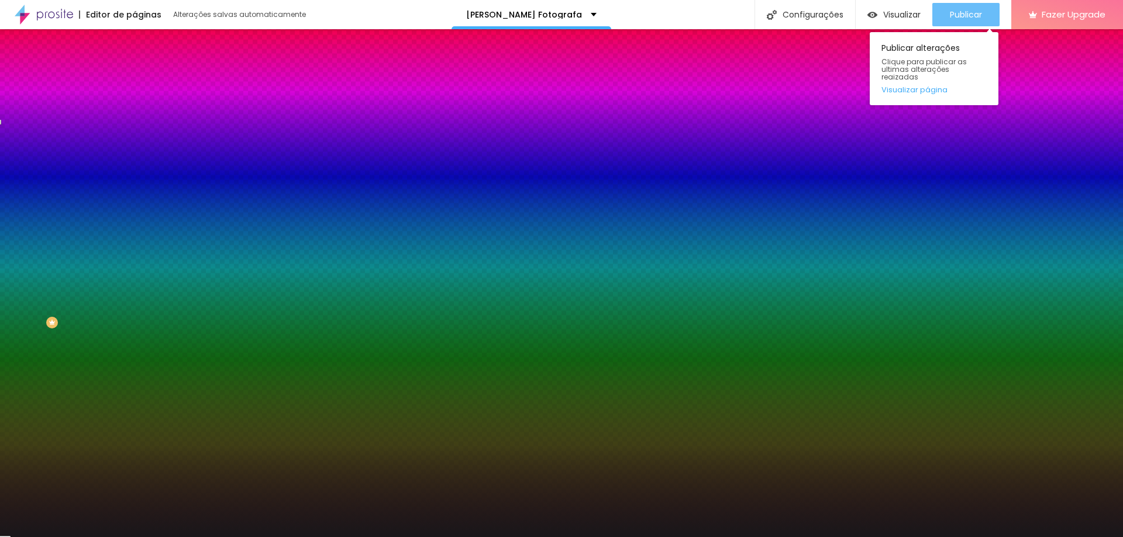
click at [939, 7] on button "Publicar" at bounding box center [965, 14] width 67 height 23
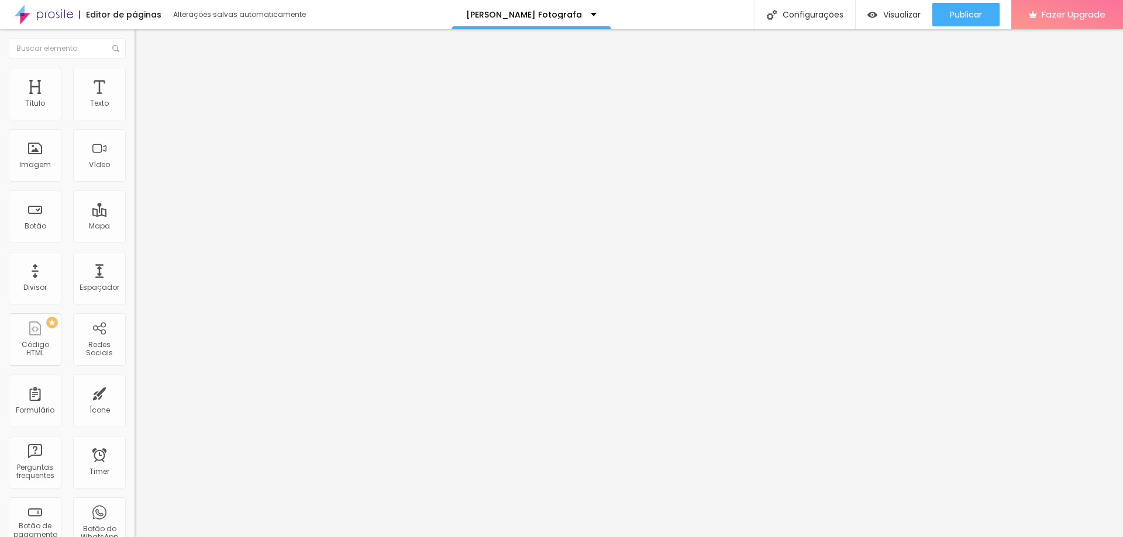
click at [69, 15] on img at bounding box center [44, 14] width 58 height 29
